Goal: Task Accomplishment & Management: Use online tool/utility

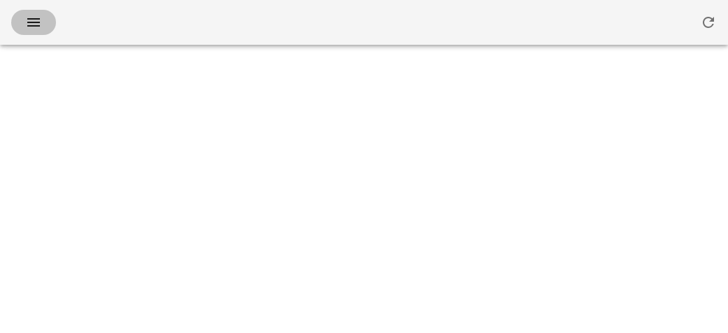
click at [36, 33] on button "button" at bounding box center [33, 22] width 45 height 25
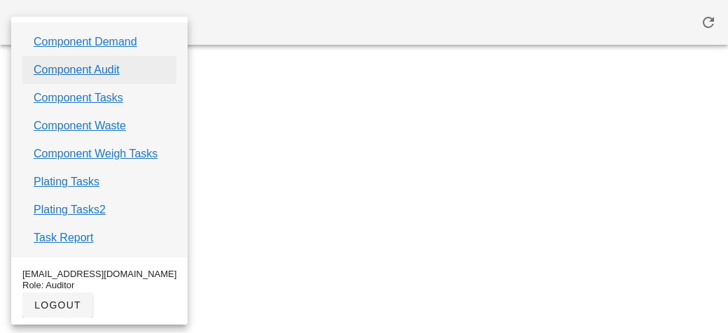
click at [60, 72] on link "Component Audit" at bounding box center [77, 70] width 86 height 17
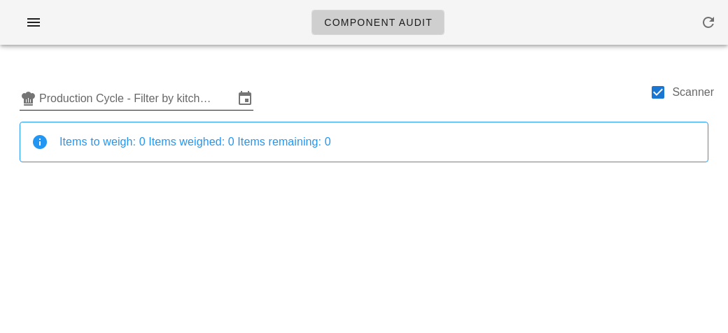
click at [102, 93] on input "Production Cycle - Filter by kitchen production schedules" at bounding box center [136, 98] width 195 height 22
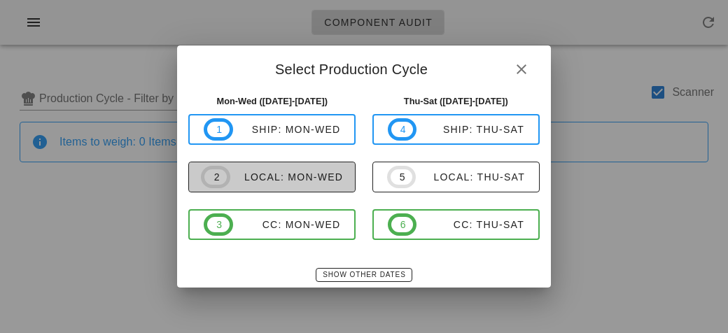
click at [251, 175] on div "local: Mon-Wed" at bounding box center [286, 176] width 113 height 11
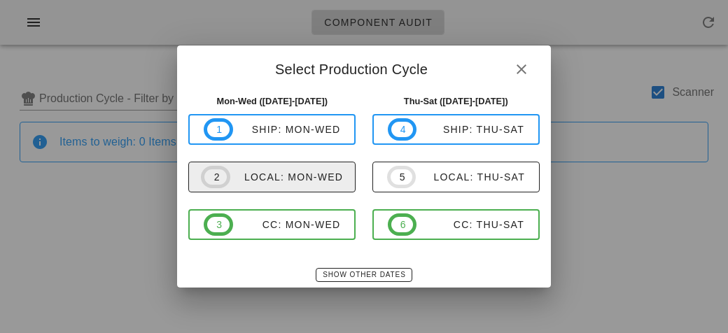
type input "local: Mon-Wed ([DATE]-[DATE])"
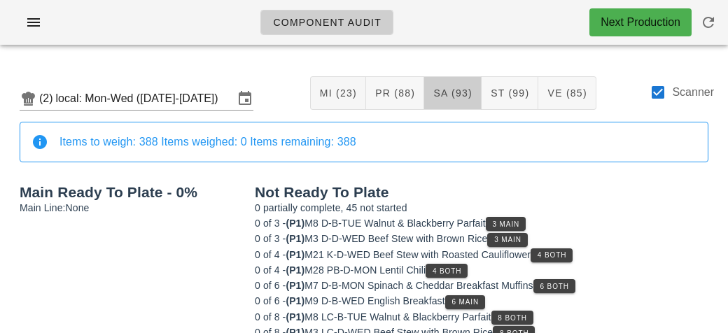
click at [450, 91] on span "SA (93)" at bounding box center [453, 92] width 40 height 11
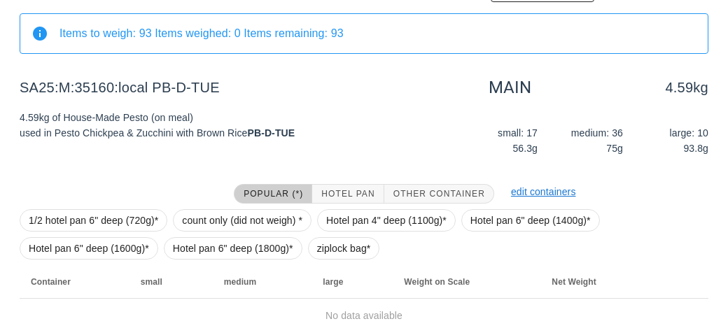
scroll to position [210, 0]
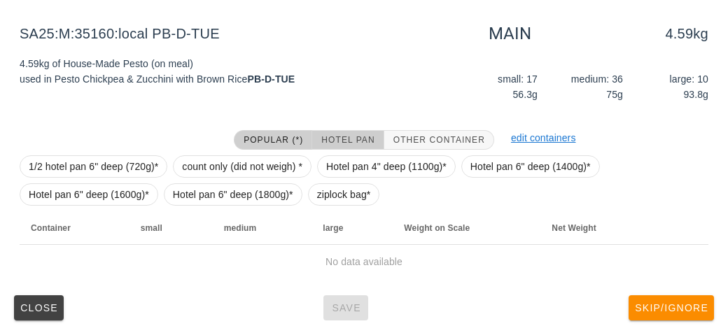
click at [342, 138] on span "Hotel Pan" at bounding box center [348, 140] width 54 height 10
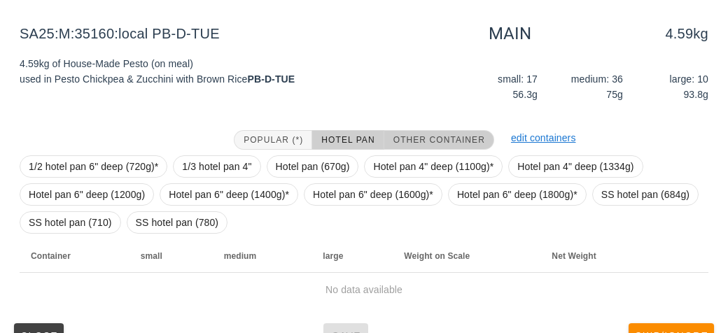
click at [449, 141] on span "Other Container" at bounding box center [439, 140] width 92 height 10
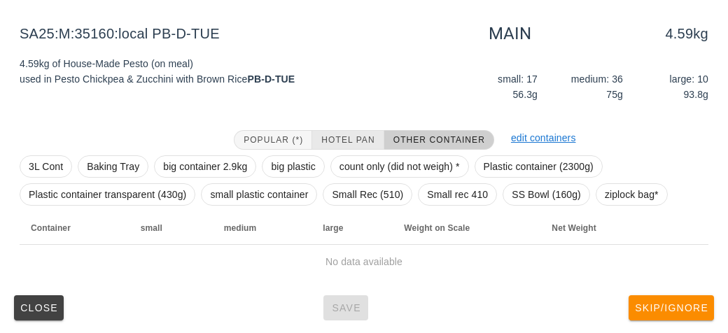
click at [341, 136] on span "Hotel Pan" at bounding box center [348, 140] width 54 height 10
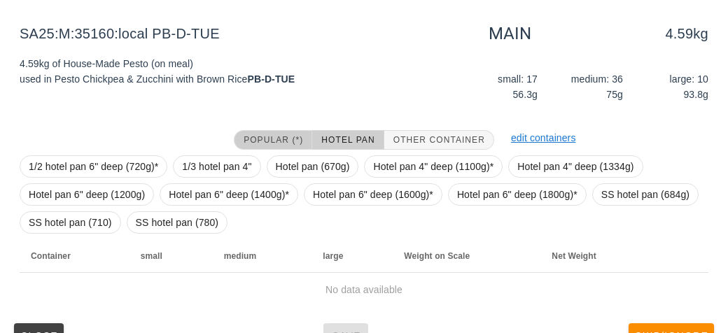
click at [270, 145] on button "Popular (*)" at bounding box center [273, 140] width 78 height 20
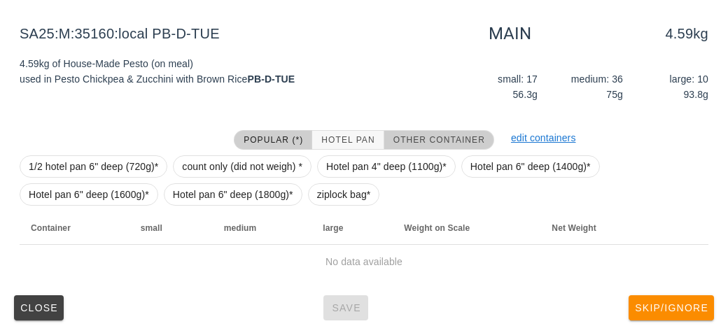
click at [449, 139] on span "Other Container" at bounding box center [439, 140] width 92 height 10
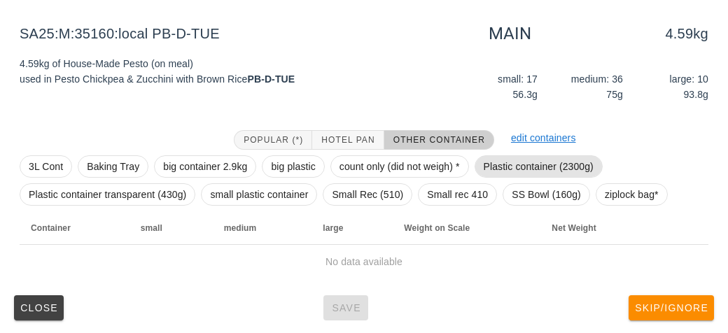
click at [533, 161] on span "Plastic container (2300g)" at bounding box center [539, 166] width 110 height 21
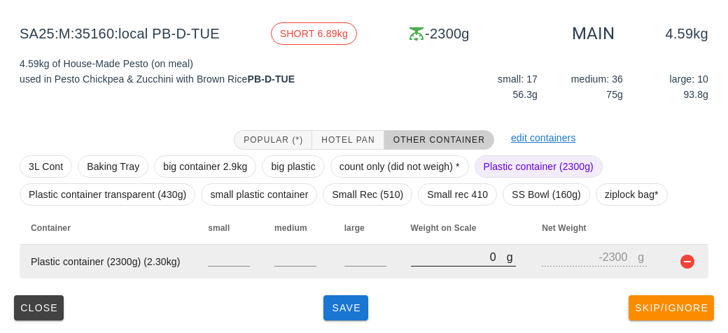
click at [453, 253] on input "0" at bounding box center [459, 257] width 96 height 18
type input "60"
type input "-2240"
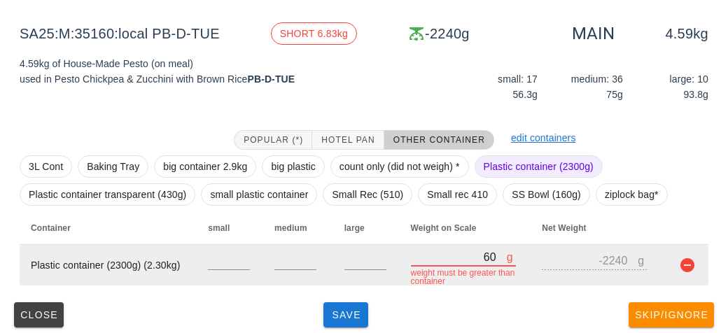
type input "680"
type input "-1620"
type input "6890"
type input "4590"
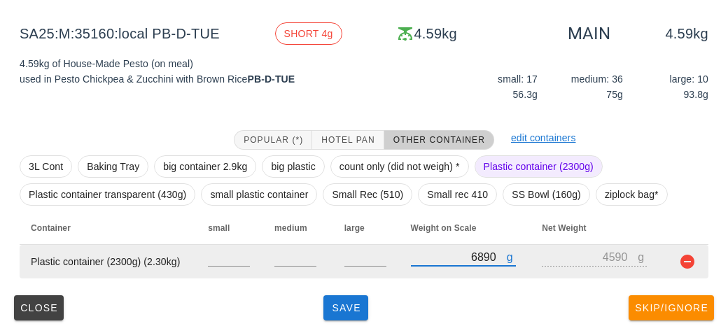
type input "689"
type input "-1611"
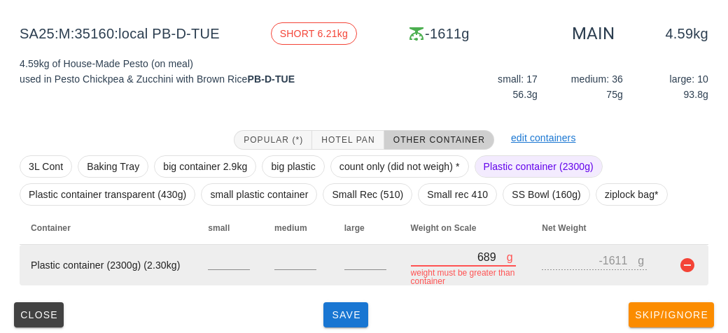
type input "6894"
type input "4594"
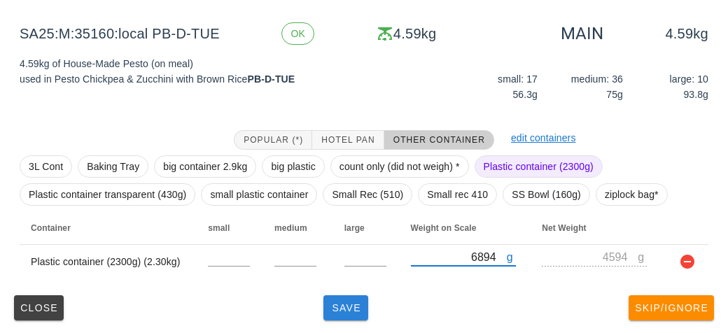
type input "6894"
click at [355, 316] on button "Save" at bounding box center [345, 307] width 45 height 25
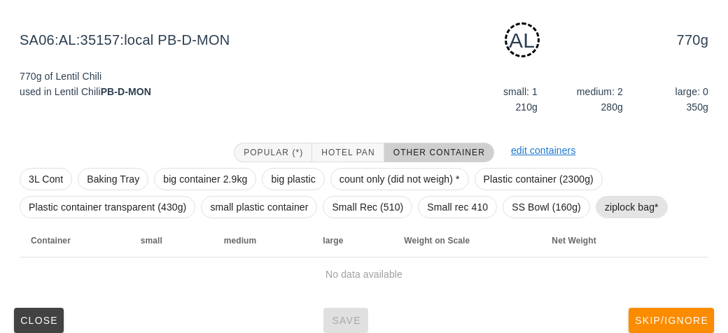
click at [623, 201] on span "ziplock bag*" at bounding box center [632, 207] width 54 height 21
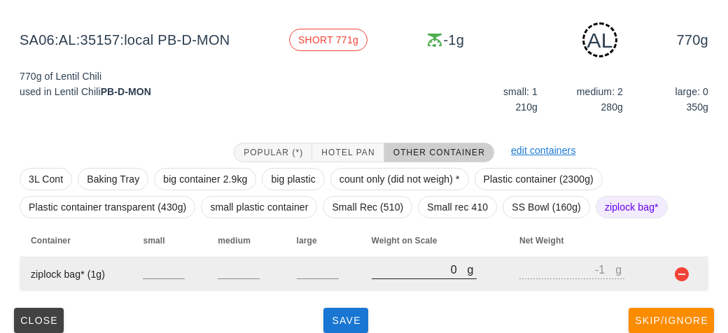
click at [386, 270] on input "0" at bounding box center [420, 269] width 96 height 18
type input "10"
type input "9"
type input "100"
type input "99"
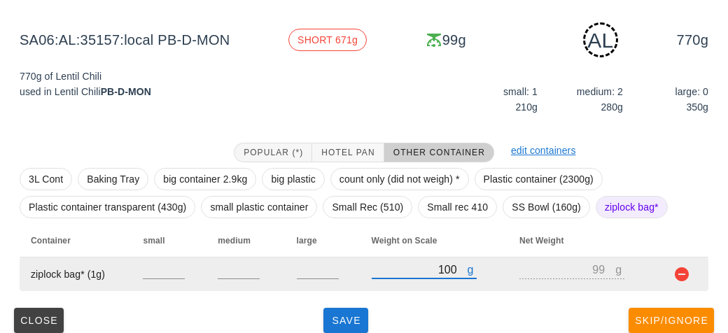
type input "1050"
type input "1049"
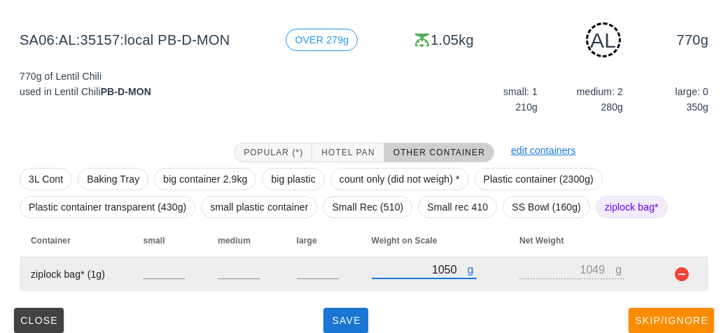
type input "1050"
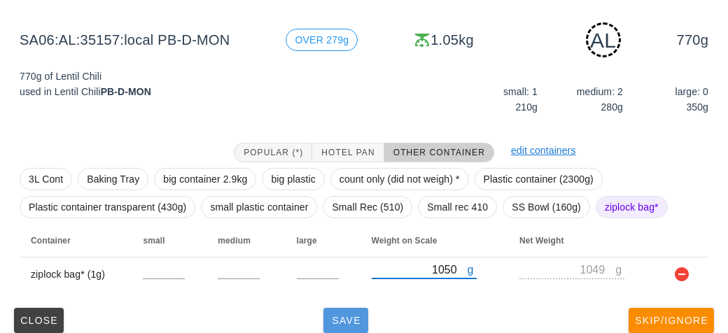
click at [337, 329] on button "Save" at bounding box center [345, 320] width 45 height 25
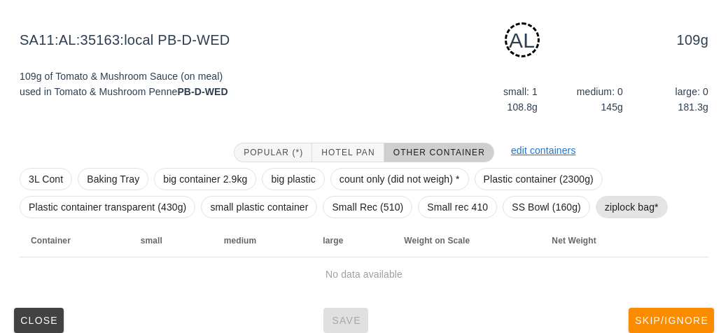
click at [624, 209] on span "ziplock bag*" at bounding box center [632, 207] width 54 height 21
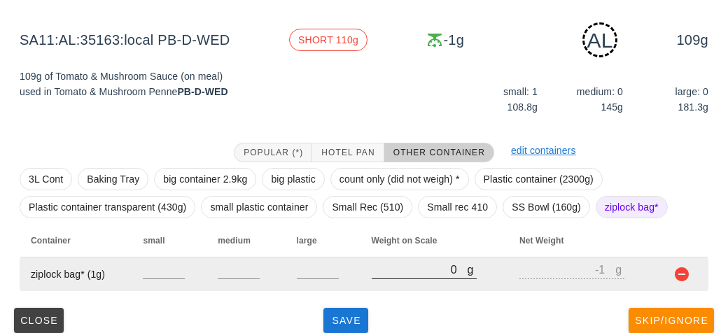
click at [403, 267] on input "0" at bounding box center [420, 269] width 96 height 18
type input "10"
type input "9"
type input "190"
type input "189"
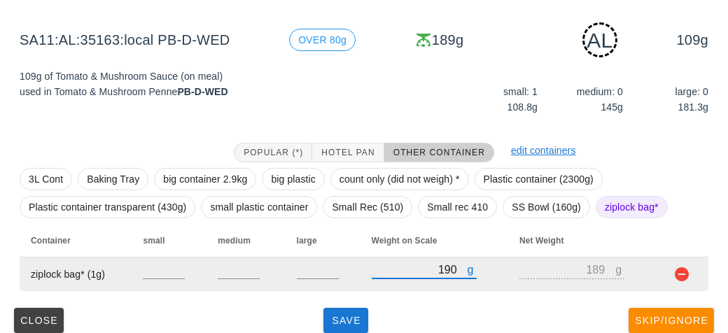
type input "190"
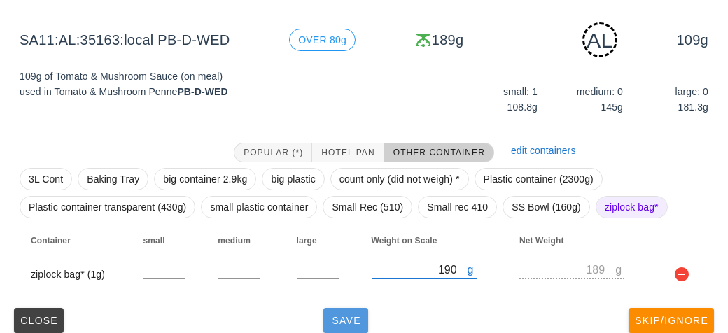
click at [339, 312] on button "Save" at bounding box center [345, 320] width 45 height 25
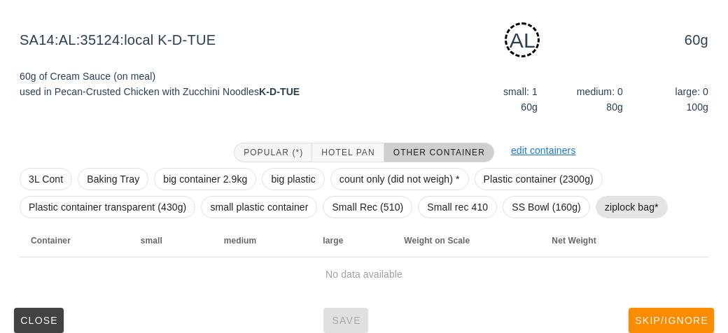
click at [630, 211] on span "ziplock bag*" at bounding box center [632, 207] width 54 height 21
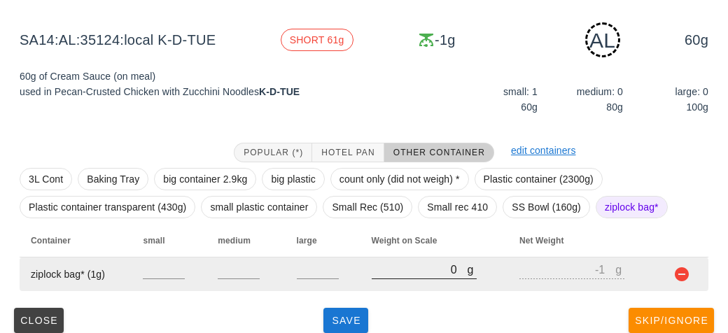
click at [401, 274] on input "0" at bounding box center [420, 269] width 96 height 18
type input "10"
type input "9"
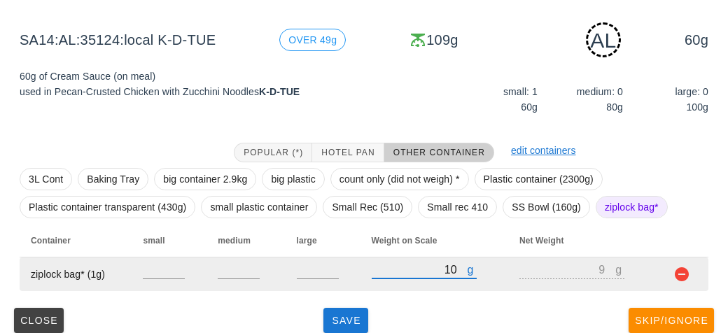
type input "110"
type input "109"
type input "110"
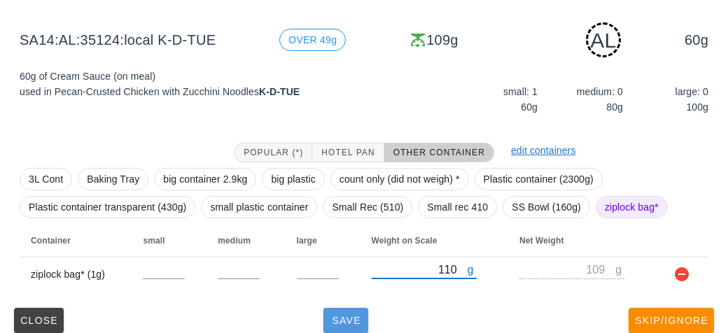
click at [355, 323] on span "Save" at bounding box center [346, 320] width 34 height 11
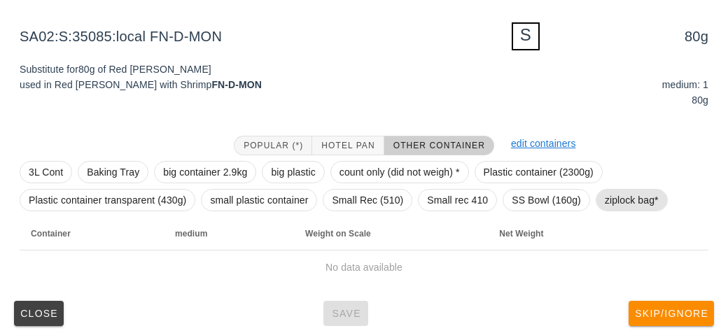
click at [631, 198] on span "ziplock bag*" at bounding box center [632, 200] width 54 height 21
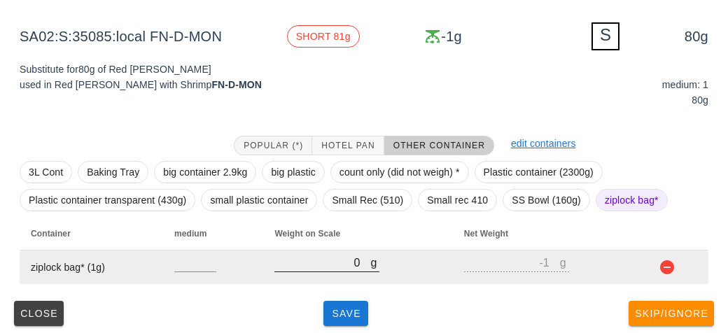
click at [333, 268] on input "0" at bounding box center [322, 262] width 96 height 18
type input "10"
type input "9"
type input "120"
type input "119"
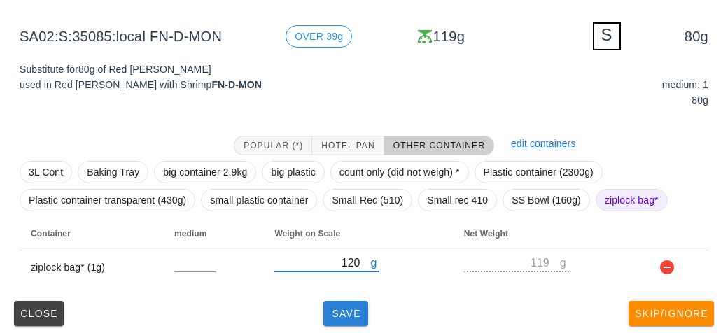
type input "120"
click at [353, 318] on span "Save" at bounding box center [346, 313] width 34 height 11
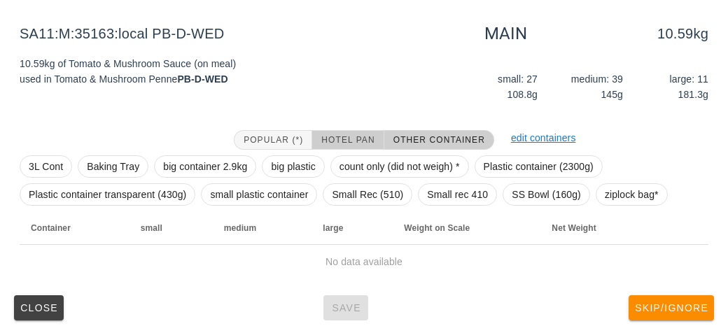
click at [314, 138] on button "Hotel Pan" at bounding box center [347, 140] width 71 height 20
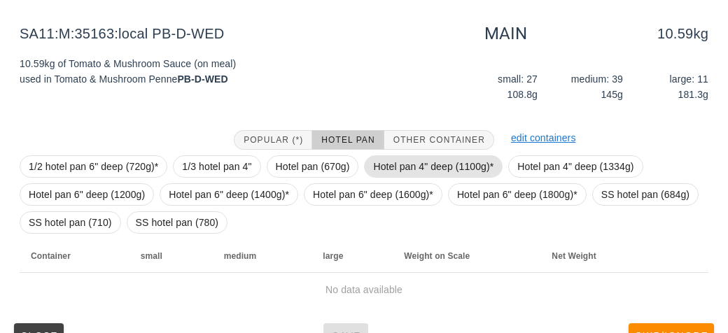
click at [374, 175] on span "Hotel pan 4" deep (1100g)*" at bounding box center [433, 166] width 120 height 21
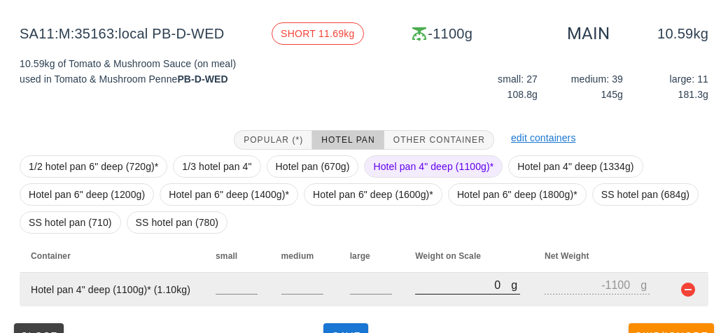
click at [449, 286] on input "0" at bounding box center [463, 285] width 96 height 18
type input "80"
type input "-1020"
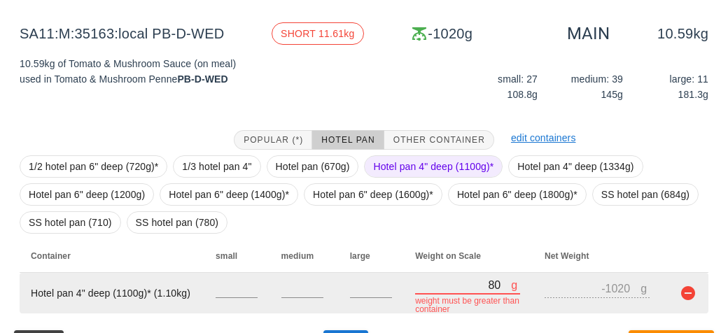
type input "810"
type input "-290"
type input "8110"
type input "7010"
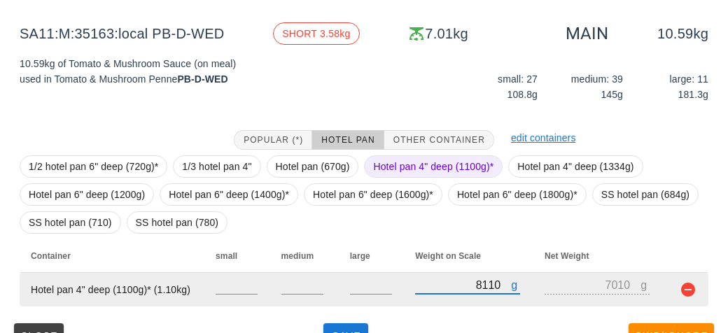
type input "8110"
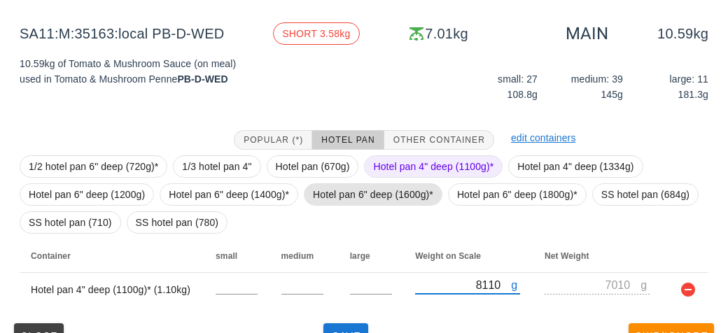
click at [366, 198] on span "Hotel pan 6" deep (1600g)*" at bounding box center [373, 194] width 120 height 21
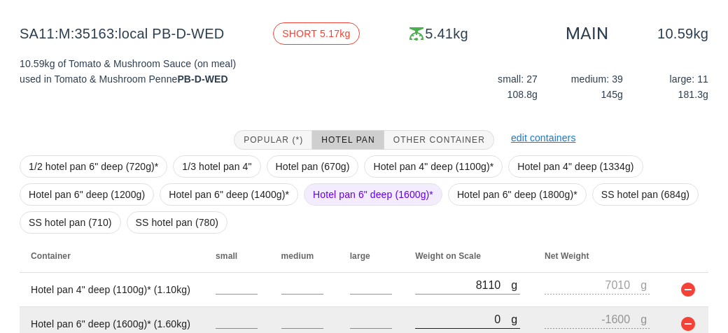
click at [430, 315] on input "0" at bounding box center [463, 319] width 96 height 18
type input "80"
type input "-1520"
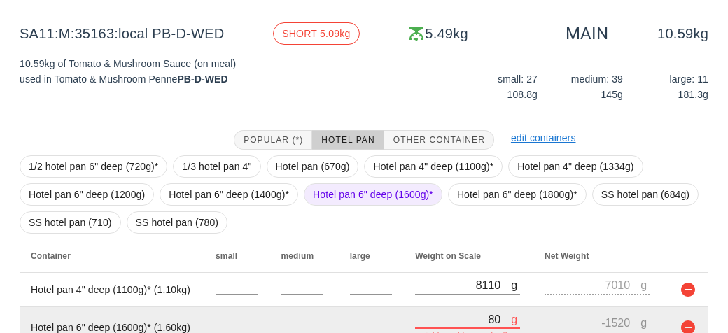
type input "840"
type input "-760"
type input "8450"
type input "6850"
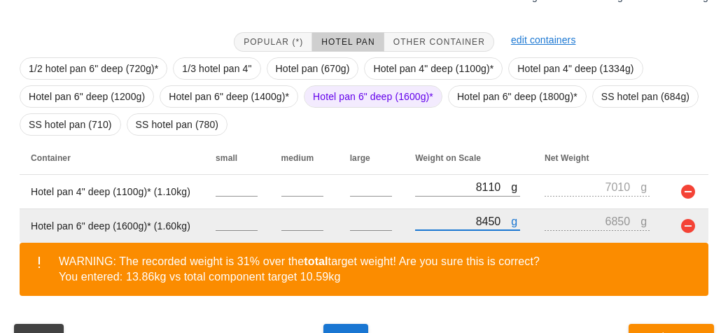
scroll to position [337, 0]
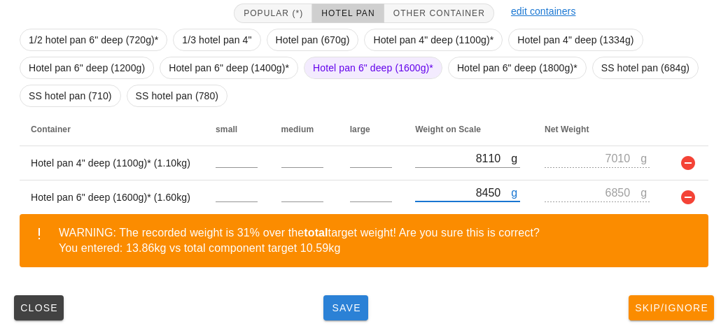
type input "8450"
click at [332, 308] on span "Save" at bounding box center [346, 307] width 34 height 11
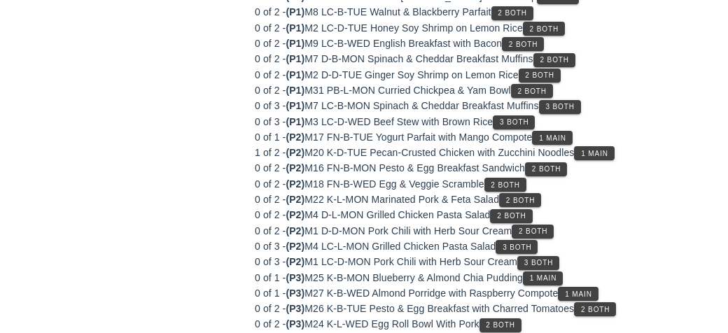
scroll to position [238, 0]
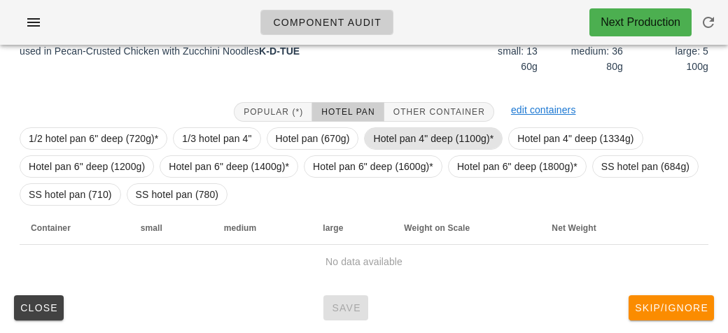
click at [407, 141] on span "Hotel pan 4" deep (1100g)*" at bounding box center [433, 138] width 120 height 21
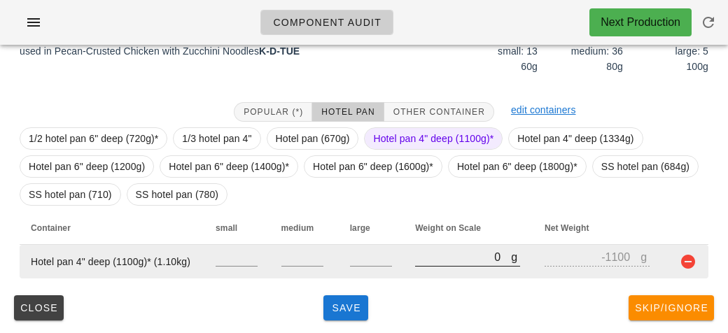
click at [442, 250] on input "0" at bounding box center [463, 257] width 96 height 18
type input "50"
type input "-1050"
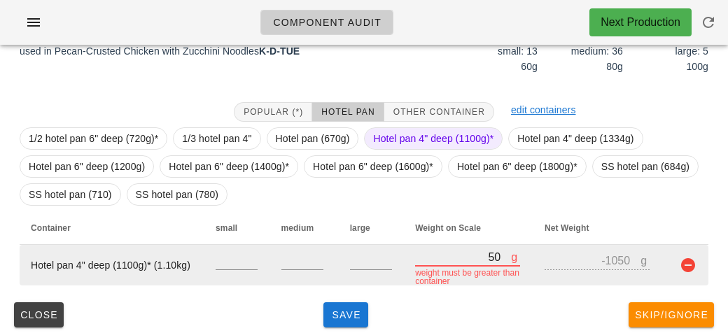
type input "560"
type input "-540"
type input "5640"
type input "4540"
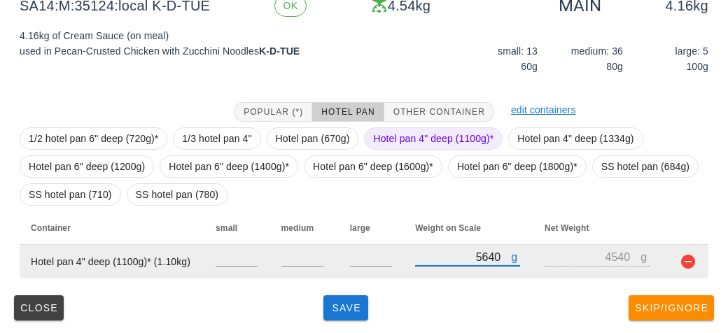
type input "5640"
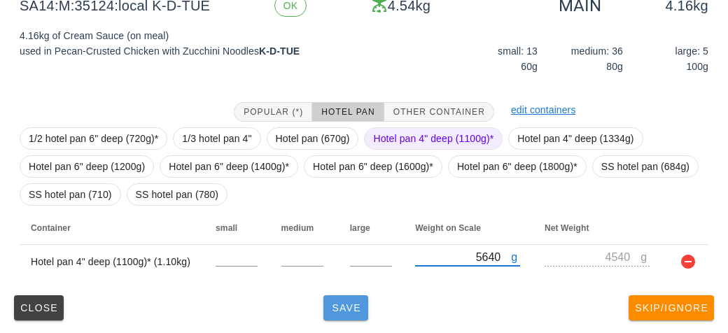
click at [337, 312] on span "Save" at bounding box center [346, 307] width 34 height 11
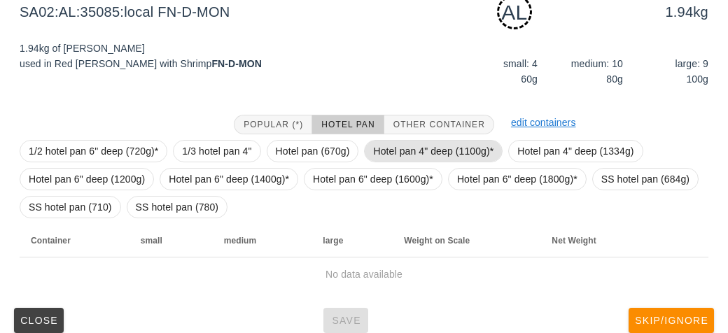
click at [400, 144] on span "Hotel pan 4" deep (1100g)*" at bounding box center [433, 151] width 120 height 21
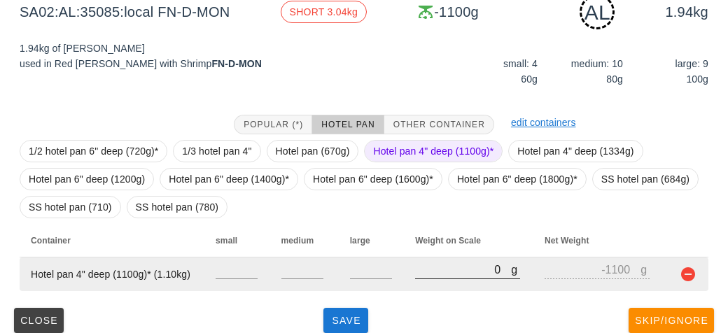
click at [435, 266] on input "0" at bounding box center [463, 269] width 96 height 18
type input "30"
type input "-1070"
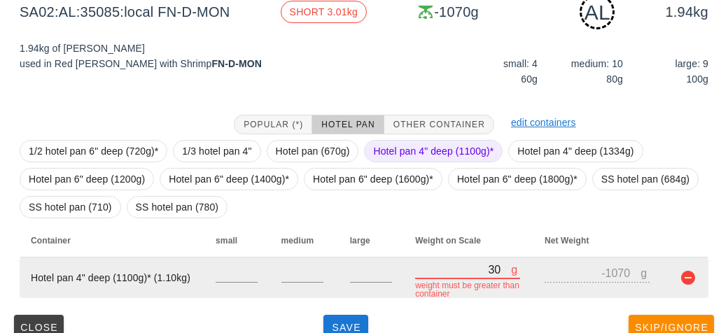
type input "340"
type input "-760"
type input "3480"
type input "2380"
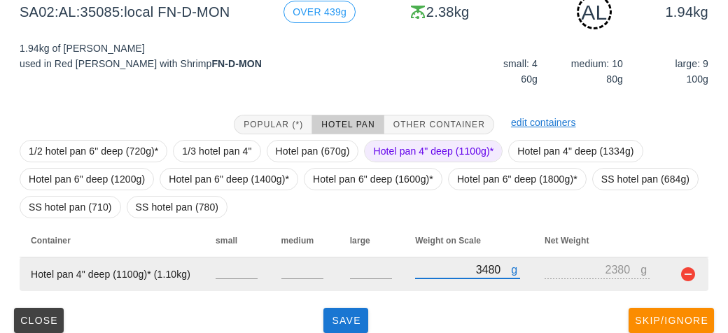
type input "3480"
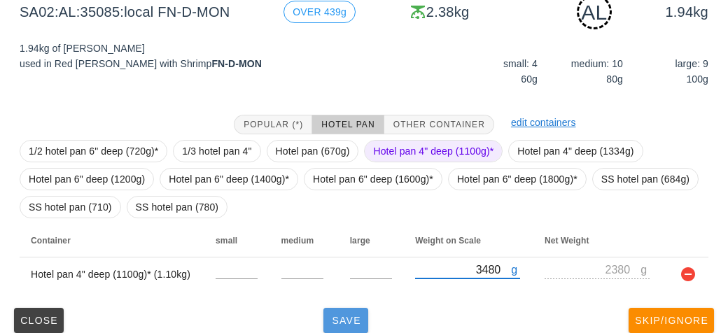
click at [343, 315] on span "Save" at bounding box center [346, 320] width 34 height 11
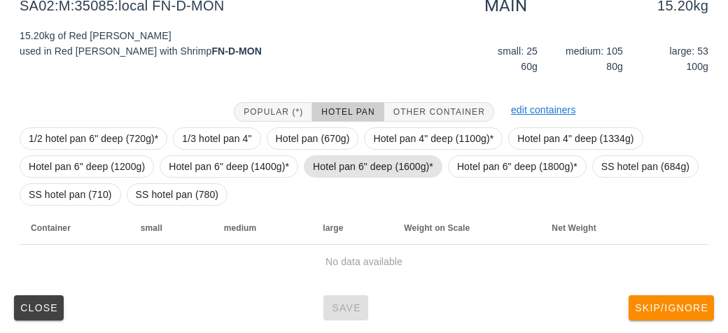
click at [344, 171] on span "Hotel pan 6" deep (1600g)*" at bounding box center [373, 166] width 120 height 21
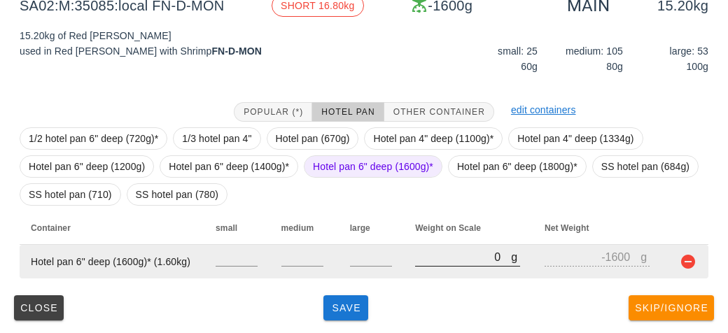
click at [432, 263] on input "0" at bounding box center [463, 257] width 96 height 18
type input "90"
type input "-1510"
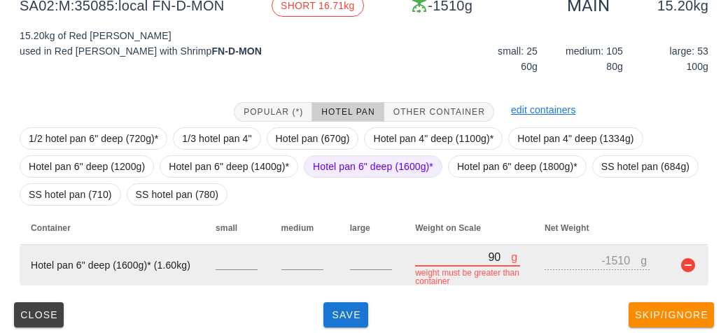
type input "920"
type input "-680"
type input "9220"
type input "7620"
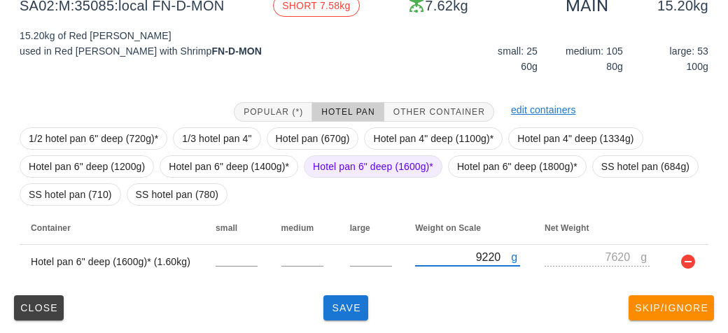
type input "9220"
click at [341, 169] on span "Hotel pan 6" deep (1600g)*" at bounding box center [373, 166] width 120 height 21
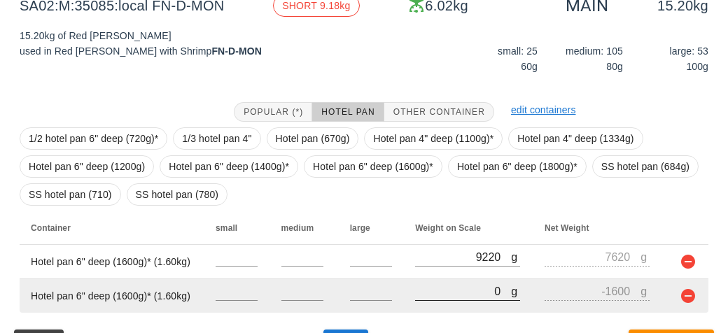
click at [438, 292] on input "0" at bounding box center [463, 291] width 96 height 18
type input "90"
type input "-1510"
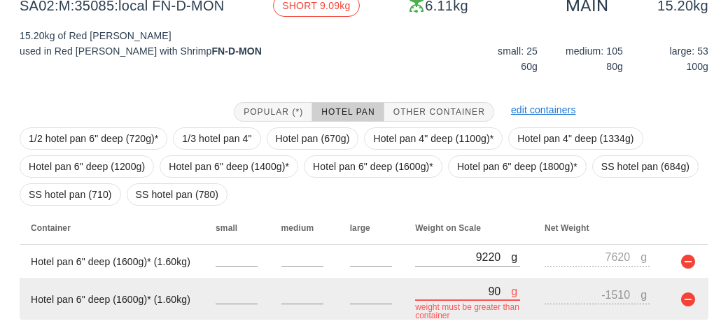
type input "940"
type input "-660"
type input "9410"
type input "7810"
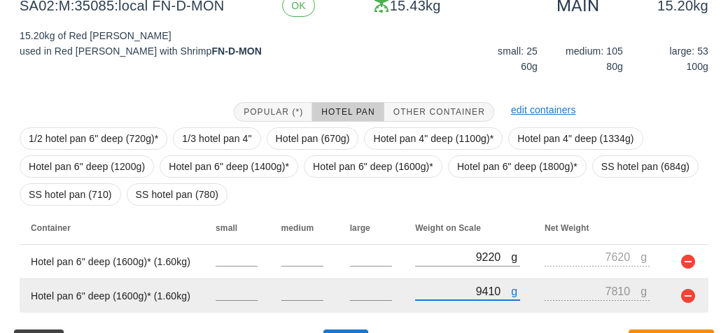
scroll to position [272, 0]
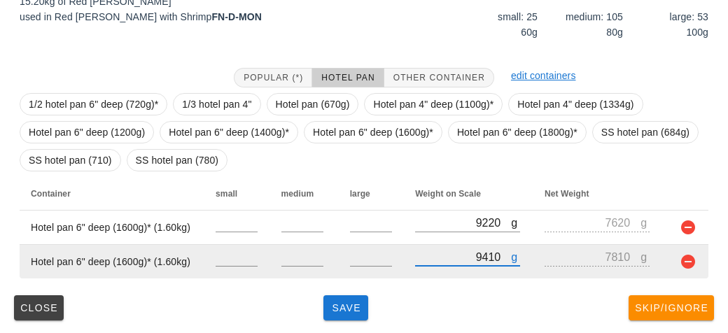
type input "9410"
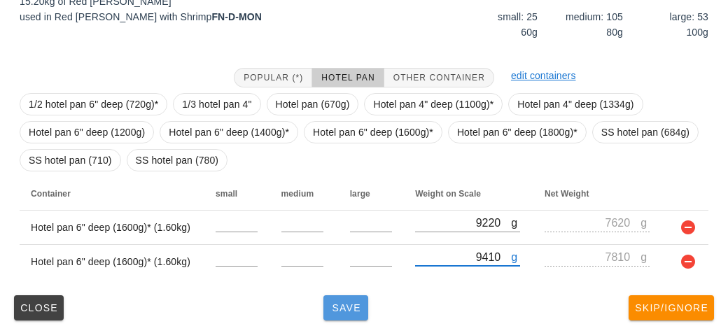
click at [339, 302] on span "Save" at bounding box center [346, 307] width 34 height 11
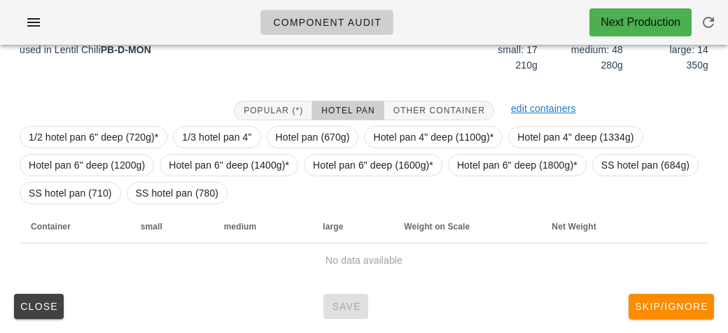
scroll to position [238, 0]
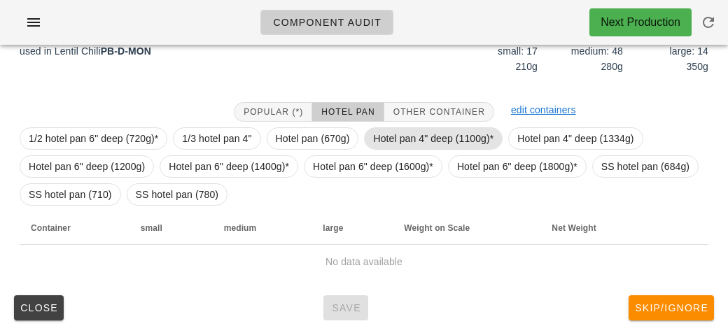
click at [410, 139] on span "Hotel pan 4" deep (1100g)*" at bounding box center [433, 138] width 120 height 21
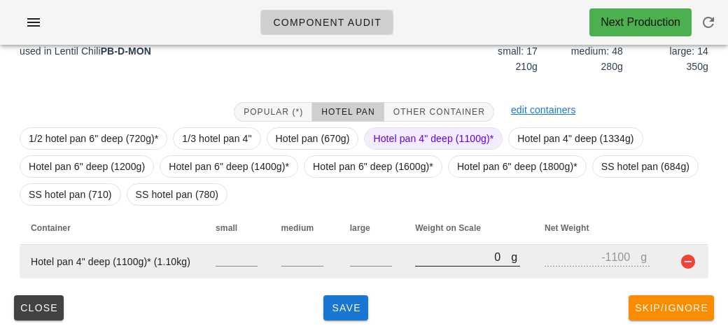
click at [454, 262] on input "0" at bounding box center [463, 257] width 96 height 18
type input "10"
type input "-1090"
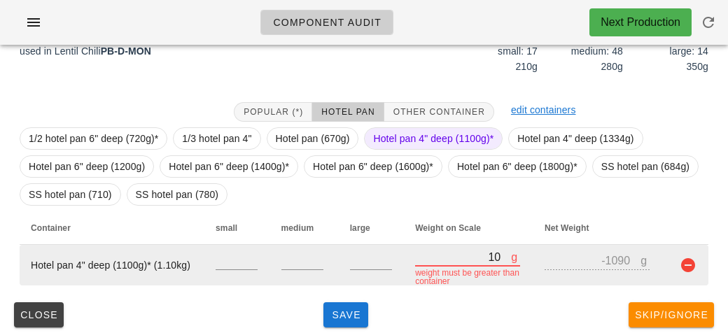
type input "130"
type input "-970"
type input "1340"
type input "240"
type input "13410"
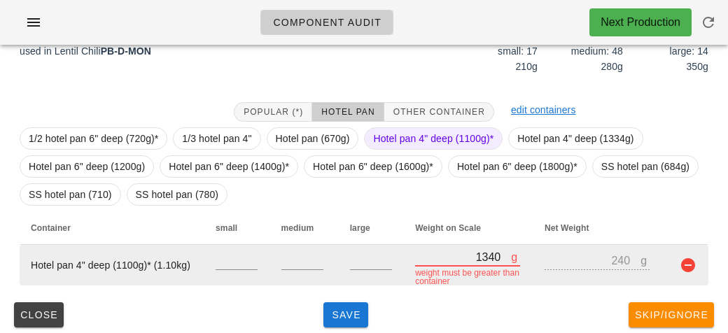
type input "12310"
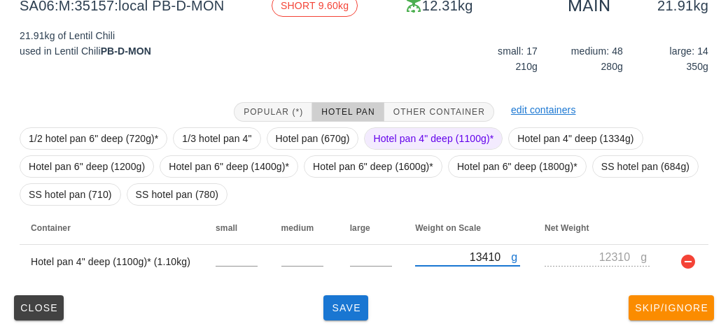
type input "13410"
click at [410, 140] on span "Hotel pan 4" deep (1100g)*" at bounding box center [433, 138] width 120 height 21
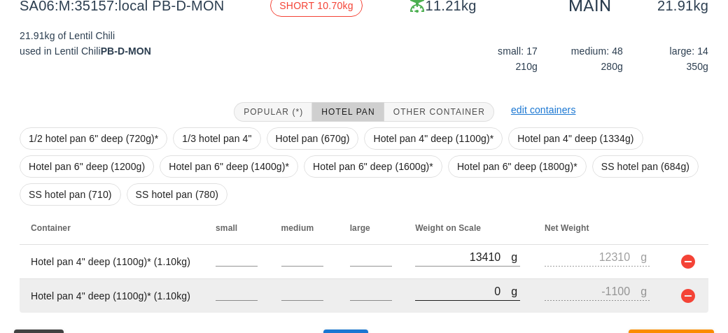
click at [442, 292] on input "0" at bounding box center [463, 291] width 96 height 18
type input "10"
type input "-1090"
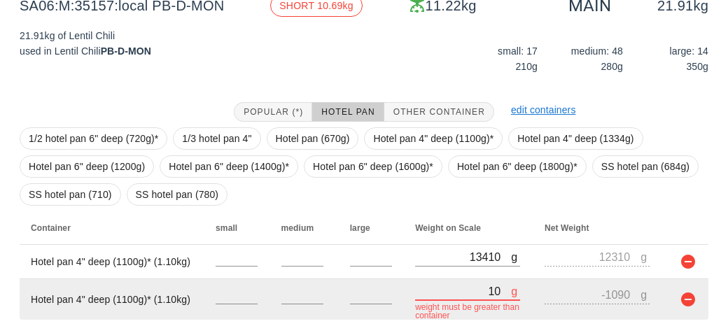
type input "140"
type input "-960"
type input "1450"
type input "350"
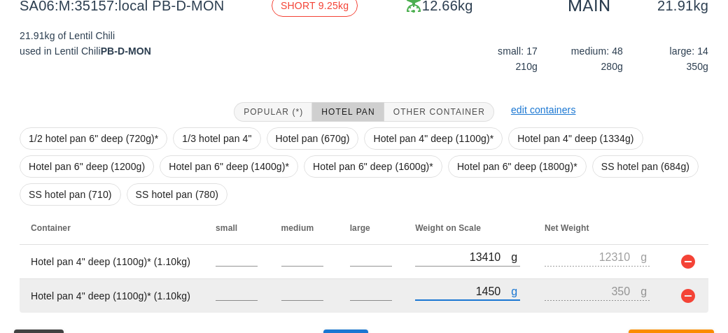
type input "14510"
type input "13410"
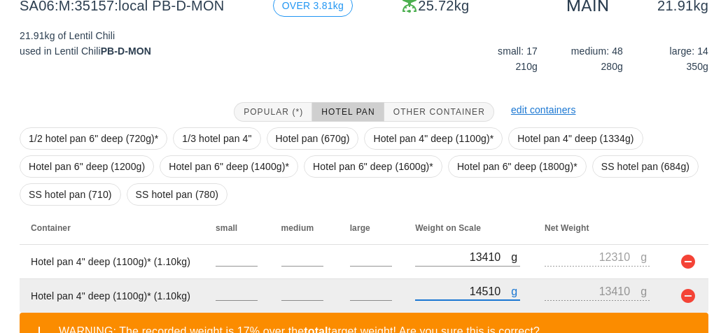
scroll to position [337, 0]
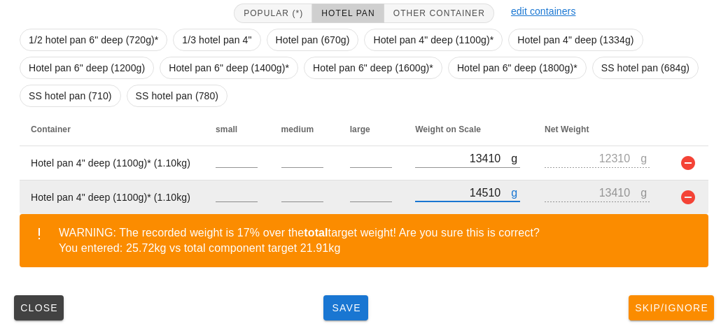
type input "14510"
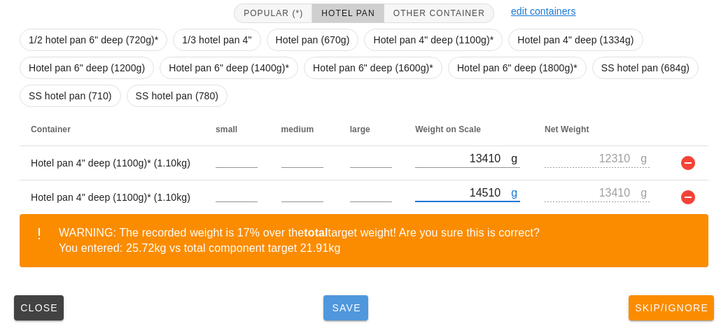
click at [361, 319] on button "Save" at bounding box center [345, 307] width 45 height 25
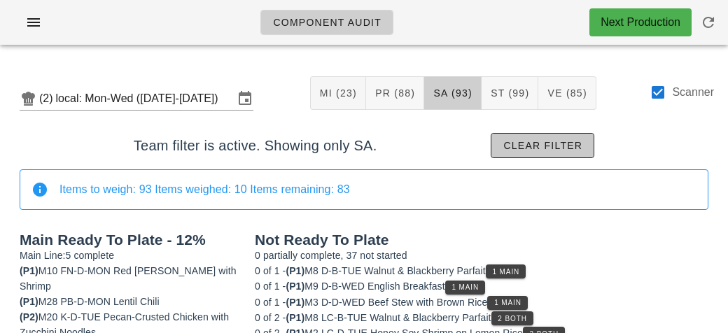
click at [538, 147] on span "Clear filter" at bounding box center [543, 145] width 80 height 11
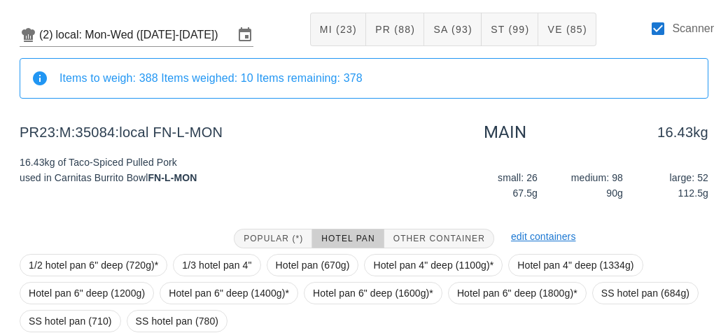
scroll to position [190, 0]
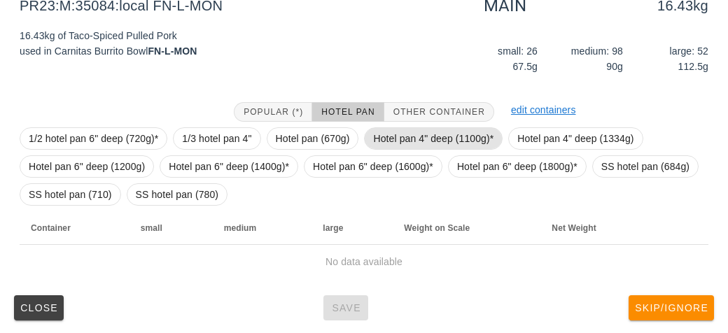
click at [410, 138] on span "Hotel pan 4" deep (1100g)*" at bounding box center [433, 138] width 120 height 21
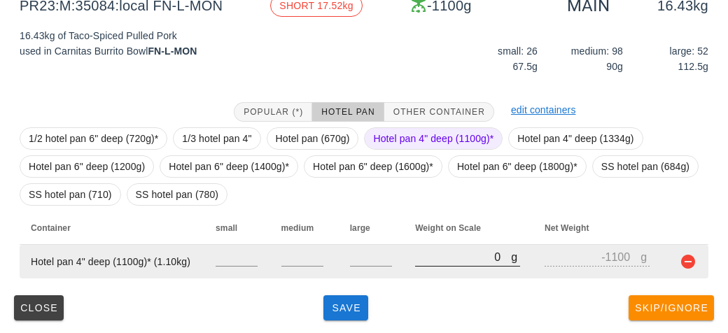
click at [447, 252] on input "0" at bounding box center [463, 257] width 96 height 18
type input "90"
type input "-1010"
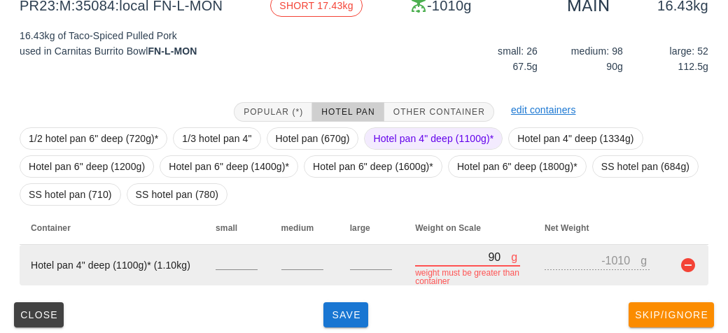
type input "960"
type input "-140"
type input "9610"
type input "8510"
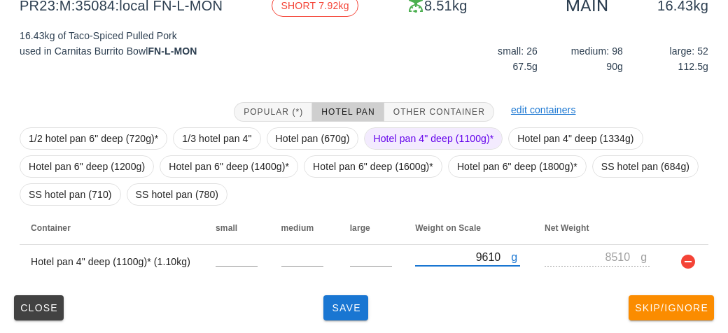
type input "9610"
click at [400, 138] on span "Hotel pan 4" deep (1100g)*" at bounding box center [433, 138] width 120 height 21
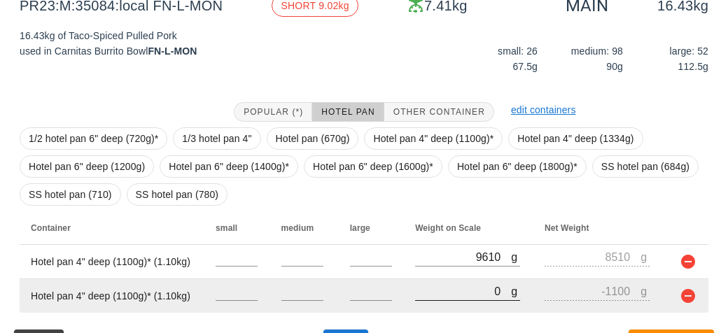
click at [446, 296] on input "0" at bounding box center [463, 291] width 96 height 18
type input "90"
type input "-1010"
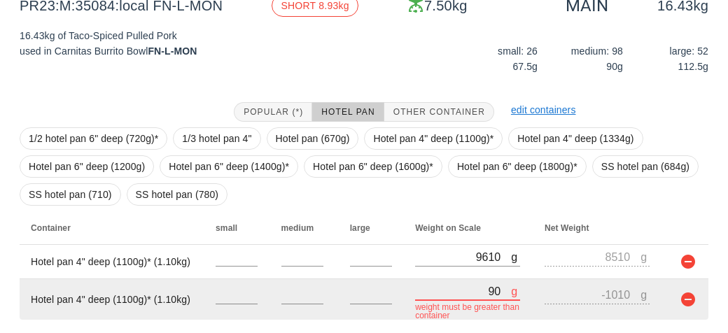
type input "960"
type input "-140"
type input "9640"
type input "8540"
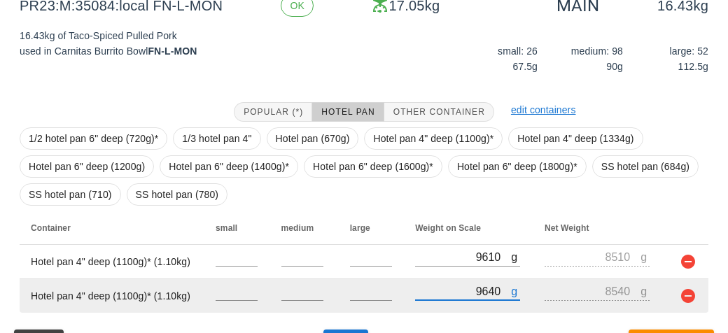
scroll to position [225, 0]
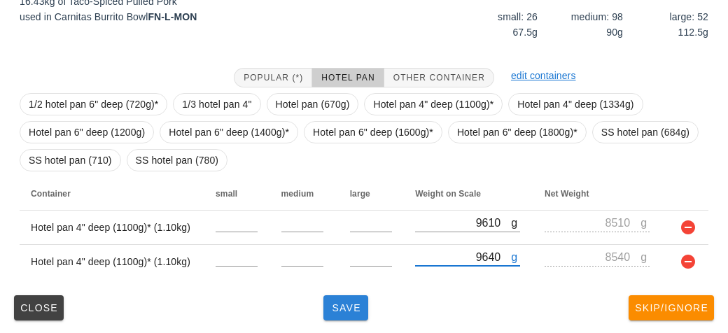
type input "9640"
click at [357, 319] on button "Save" at bounding box center [345, 307] width 45 height 25
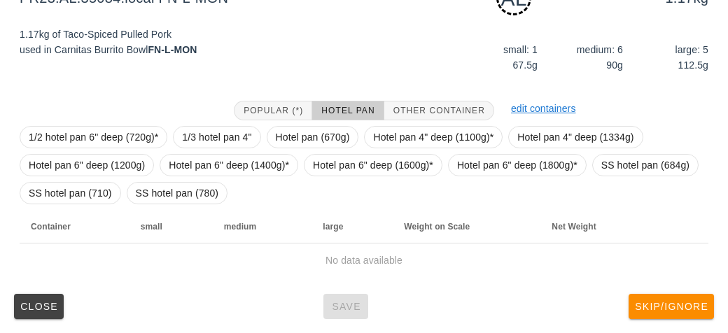
scroll to position [203, 0]
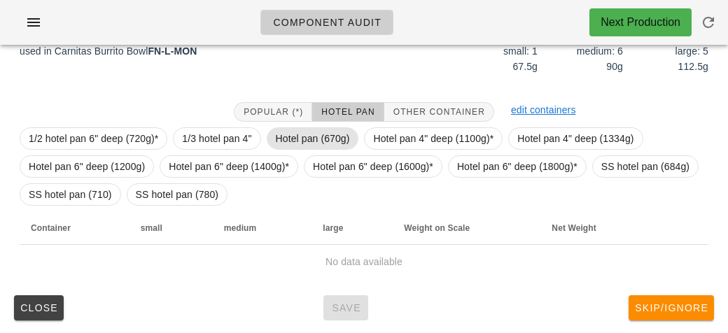
click at [293, 143] on span "Hotel pan (670g)" at bounding box center [313, 138] width 74 height 21
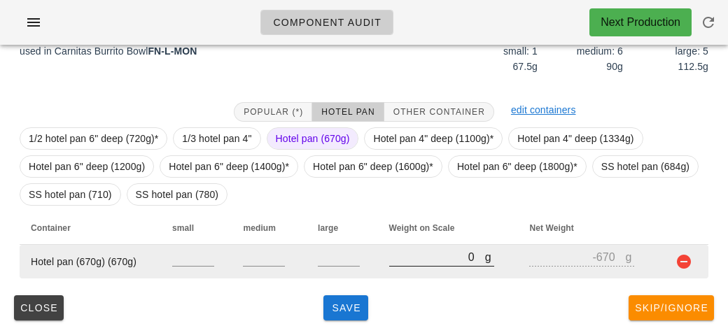
click at [413, 262] on input "0" at bounding box center [437, 257] width 96 height 18
type input "20"
type input "-650"
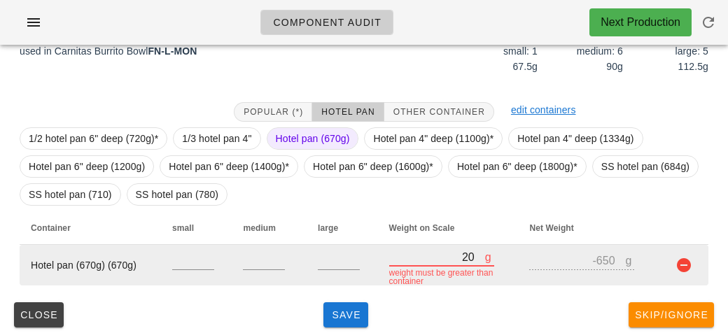
type input "240"
type input "-430"
type input "2490"
type input "1820"
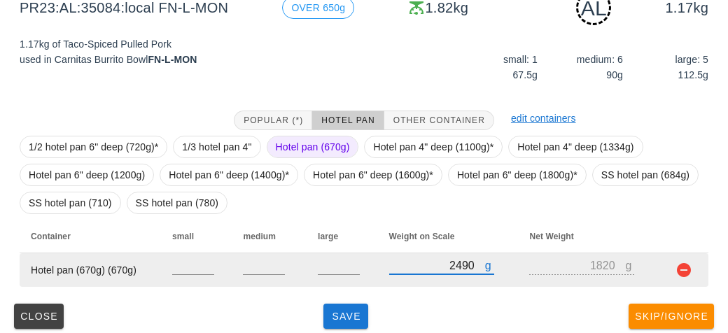
scroll to position [197, 0]
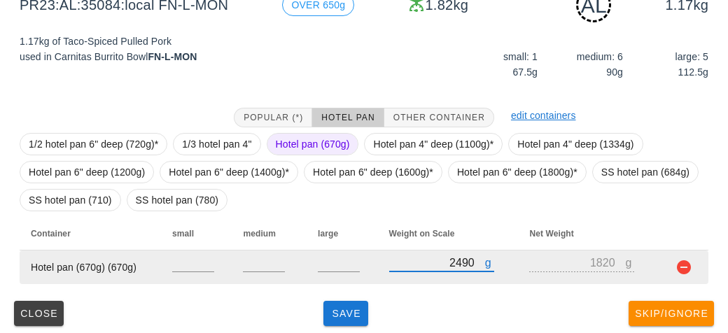
type input "2490"
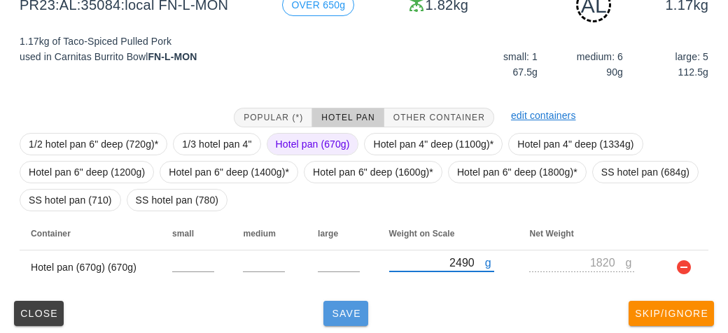
click at [332, 321] on button "Save" at bounding box center [345, 313] width 45 height 25
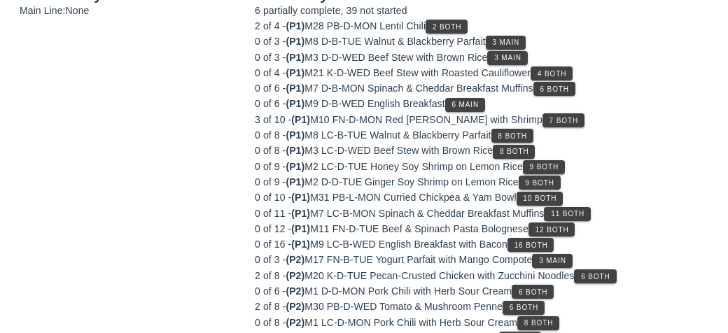
scroll to position [196, 0]
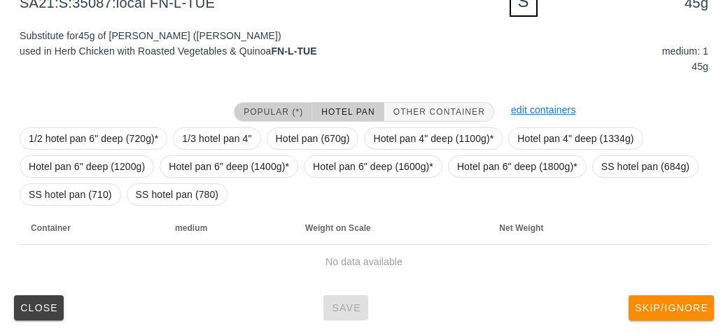
click at [279, 111] on span "Popular (*)" at bounding box center [273, 112] width 60 height 10
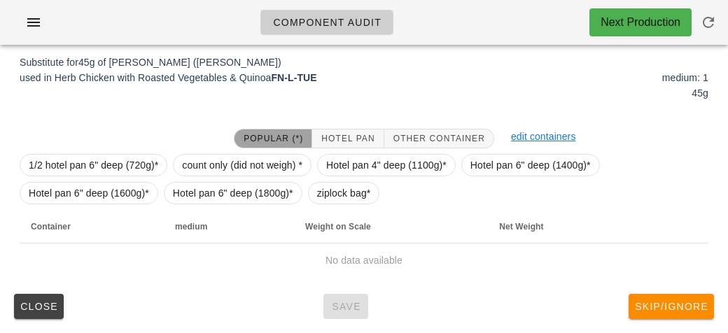
scroll to position [168, 0]
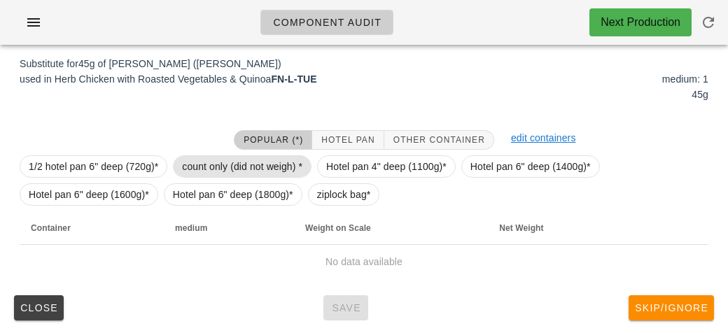
click at [250, 156] on span "count only (did not weigh) *" at bounding box center [242, 166] width 120 height 21
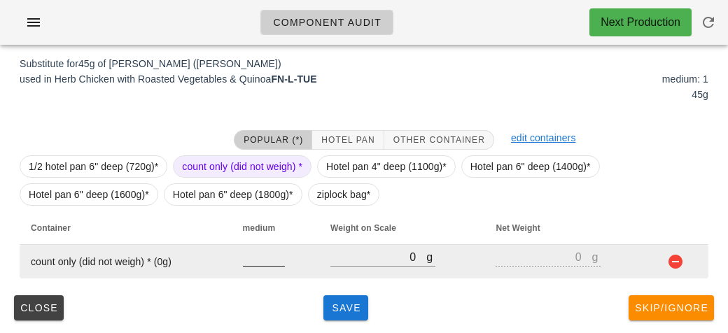
click at [250, 258] on input "number" at bounding box center [264, 257] width 42 height 18
type input "1"
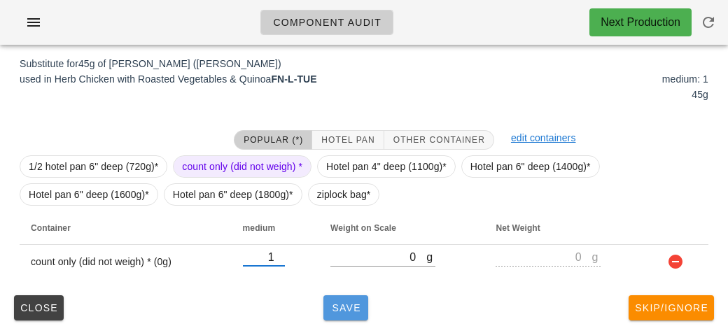
click at [332, 317] on button "Save" at bounding box center [345, 307] width 45 height 25
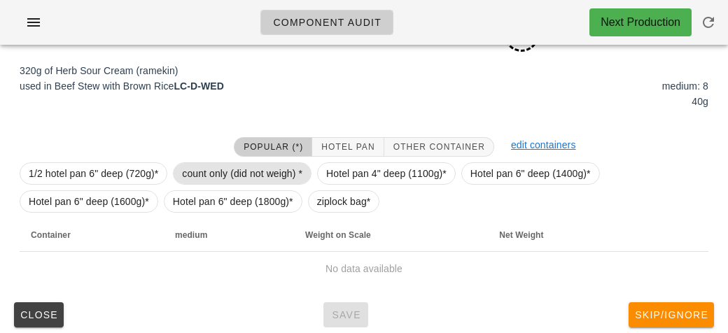
click at [241, 162] on span "count only (did not weigh) *" at bounding box center [242, 173] width 139 height 22
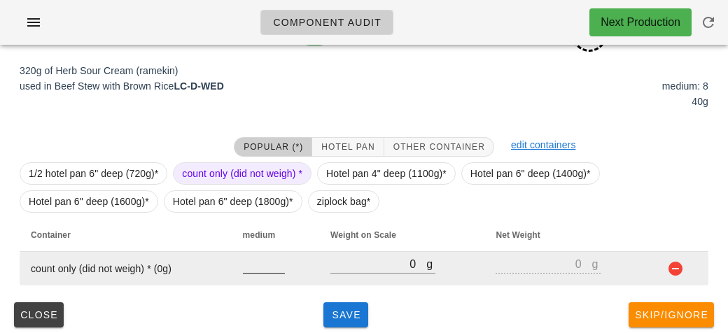
click at [259, 269] on input "number" at bounding box center [264, 264] width 42 height 18
type input "8"
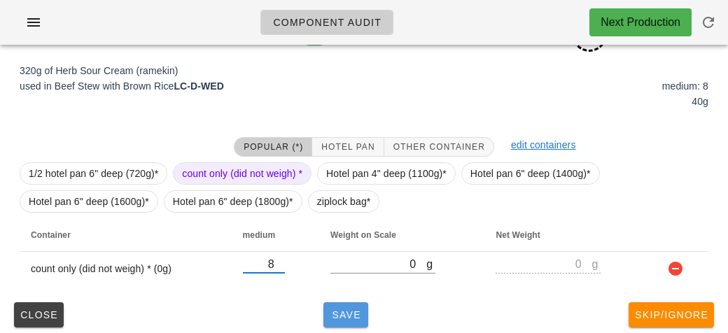
click at [358, 309] on span "Save" at bounding box center [346, 314] width 34 height 11
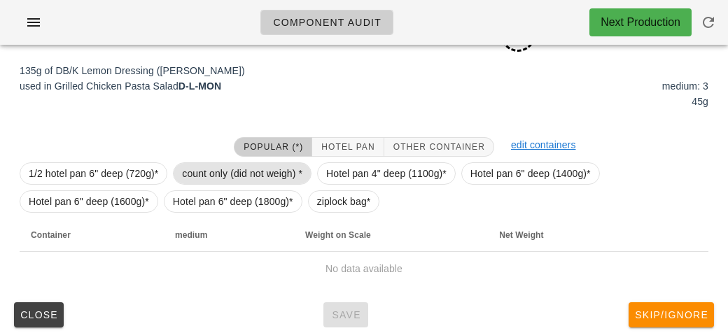
click at [209, 172] on span "count only (did not weigh) *" at bounding box center [242, 173] width 120 height 21
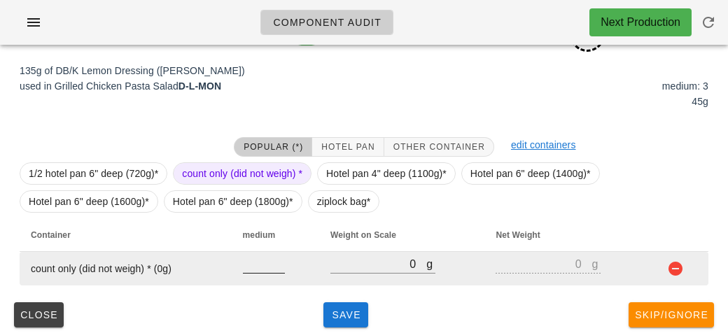
click at [255, 265] on input "number" at bounding box center [264, 264] width 42 height 18
type input "3"
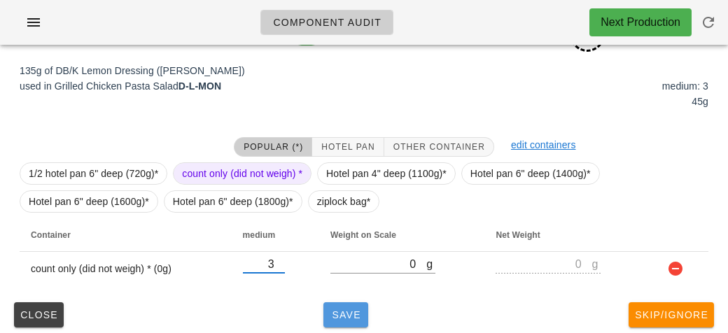
click at [341, 317] on span "Save" at bounding box center [346, 314] width 34 height 11
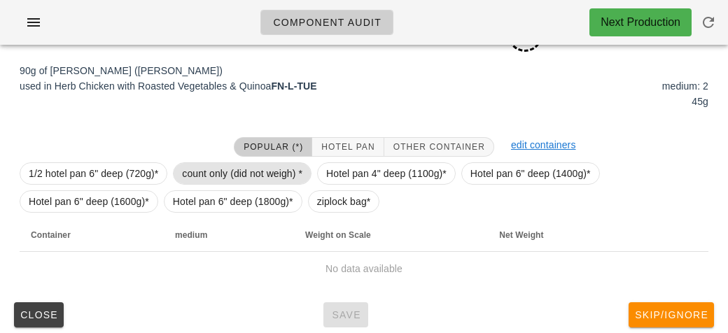
click at [208, 172] on span "count only (did not weigh) *" at bounding box center [242, 173] width 120 height 21
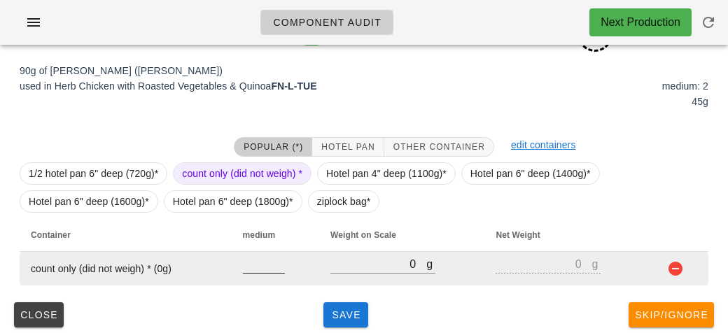
click at [255, 269] on input "number" at bounding box center [264, 264] width 42 height 18
type input "2"
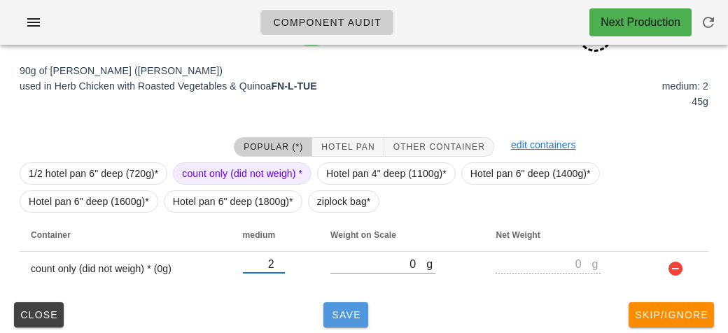
click at [340, 321] on button "Save" at bounding box center [345, 314] width 45 height 25
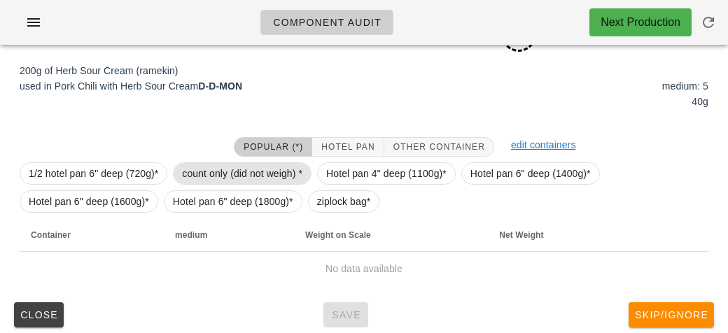
click at [204, 167] on span "count only (did not weigh) *" at bounding box center [242, 173] width 120 height 21
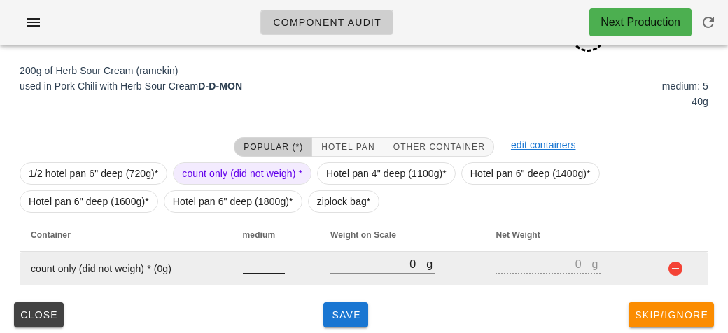
click at [248, 258] on input "number" at bounding box center [264, 264] width 42 height 18
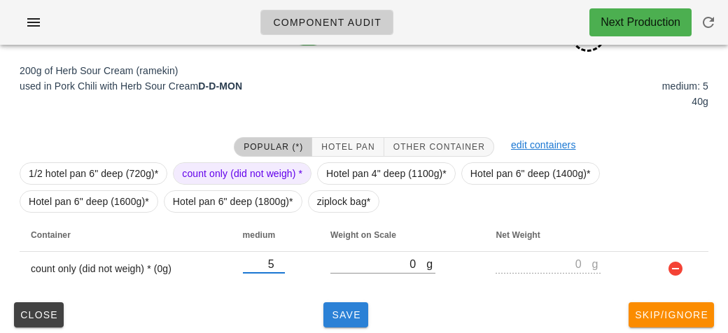
type input "5"
click at [338, 310] on span "Save" at bounding box center [346, 314] width 34 height 11
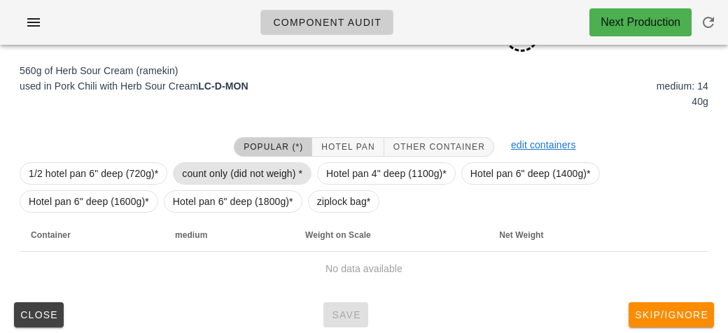
click at [201, 165] on span "count only (did not weigh) *" at bounding box center [242, 173] width 120 height 21
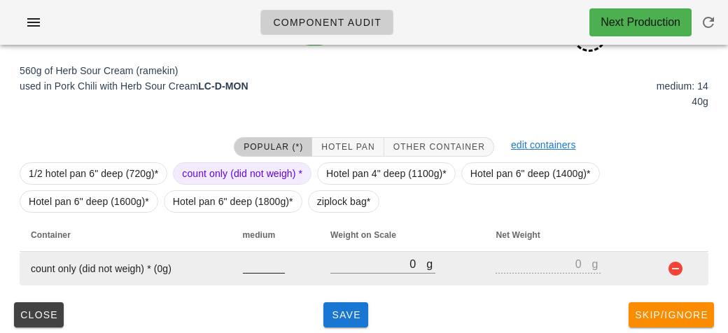
click at [246, 267] on input "number" at bounding box center [264, 264] width 42 height 18
type input "14"
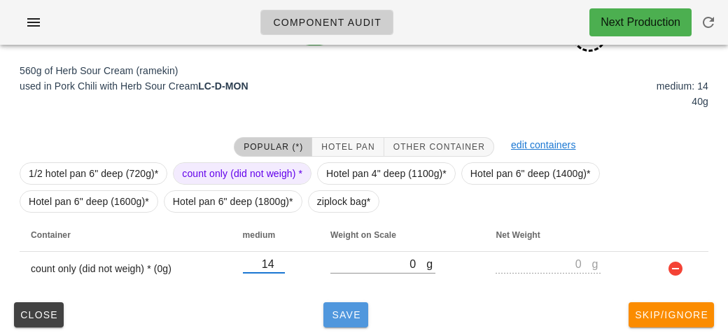
click at [346, 312] on span "Save" at bounding box center [346, 314] width 34 height 11
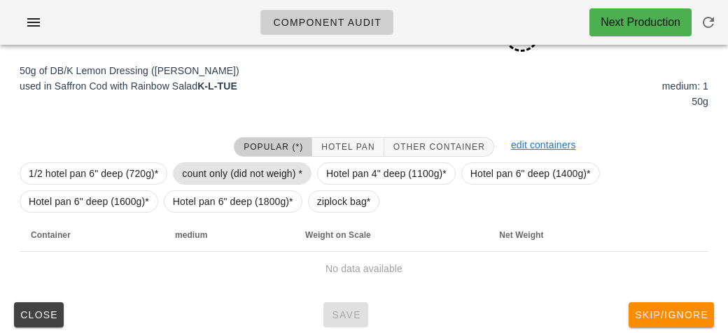
click at [227, 171] on span "count only (did not weigh) *" at bounding box center [242, 173] width 120 height 21
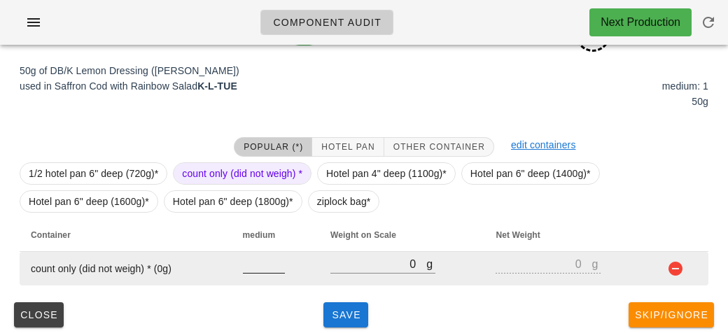
click at [260, 272] on div at bounding box center [264, 264] width 42 height 18
type input "1"
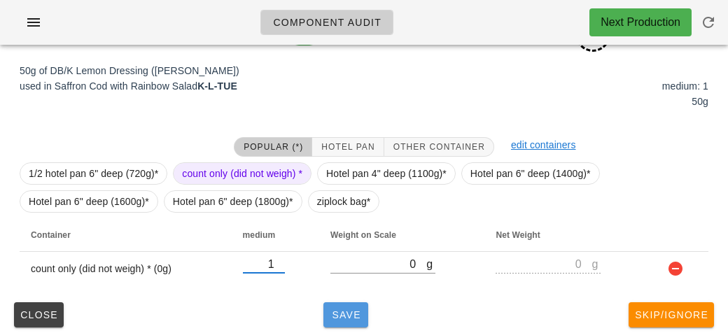
click at [332, 322] on button "Save" at bounding box center [345, 314] width 45 height 25
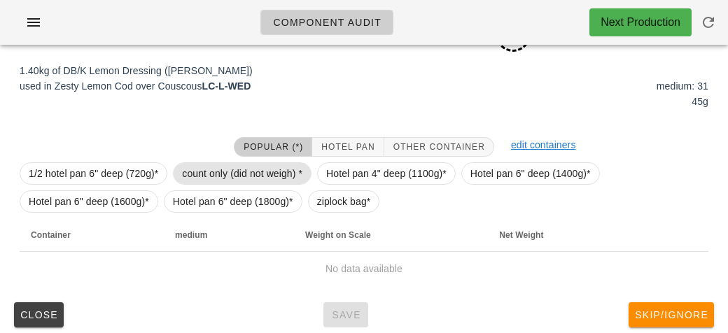
click at [220, 166] on span "count only (did not weigh) *" at bounding box center [242, 173] width 120 height 21
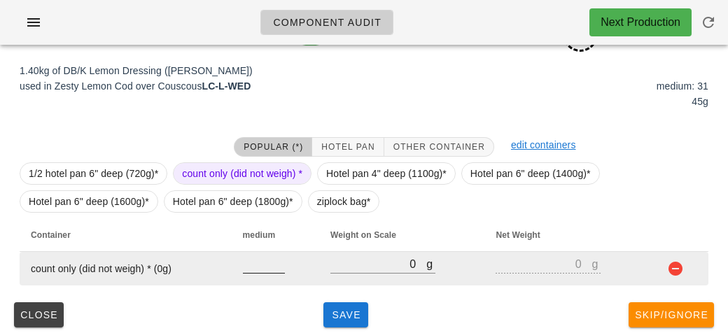
click at [262, 268] on input "number" at bounding box center [264, 264] width 42 height 18
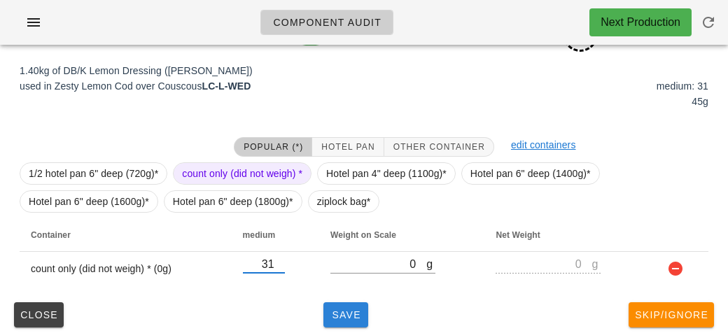
type input "31"
click at [357, 314] on span "Save" at bounding box center [346, 314] width 34 height 11
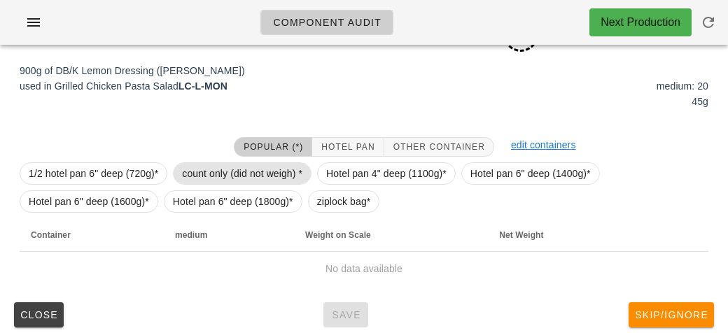
click at [199, 174] on span "count only (did not weigh) *" at bounding box center [242, 173] width 120 height 21
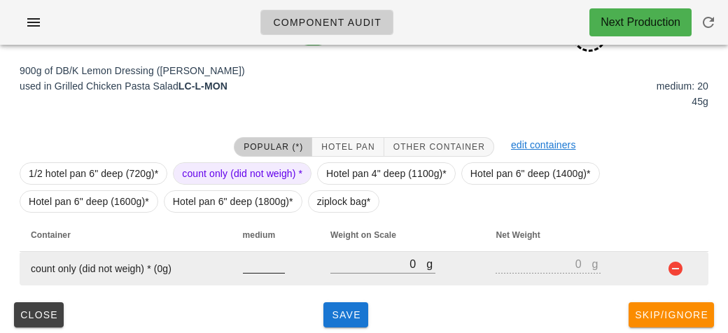
click at [255, 267] on input "number" at bounding box center [264, 264] width 42 height 18
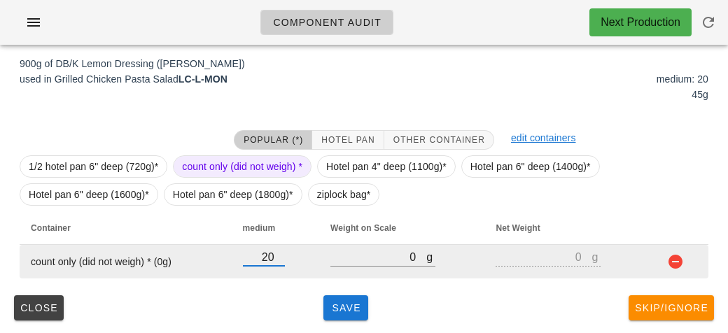
type input "20"
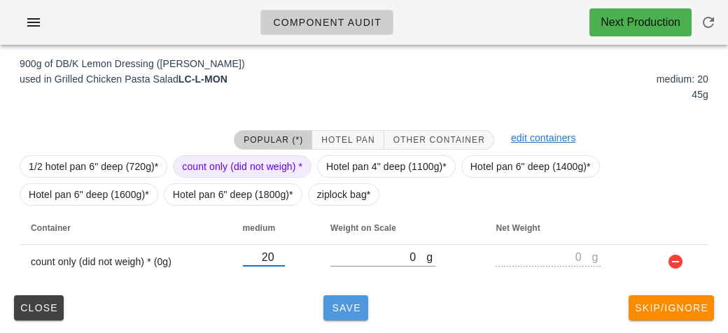
click at [343, 312] on span "Save" at bounding box center [346, 307] width 34 height 11
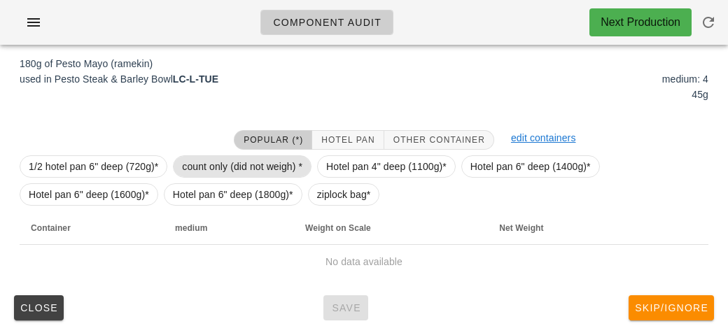
click at [226, 157] on span "count only (did not weigh) *" at bounding box center [242, 166] width 120 height 21
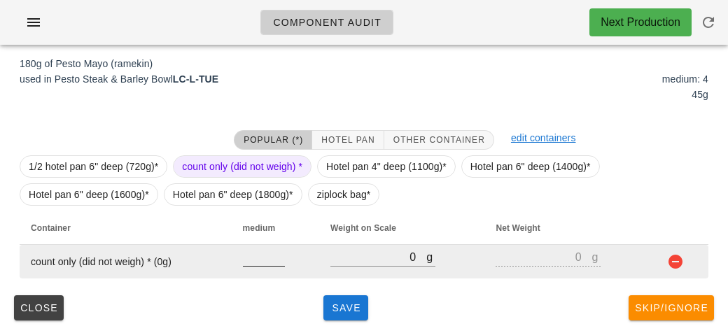
click at [250, 262] on input "number" at bounding box center [264, 257] width 42 height 18
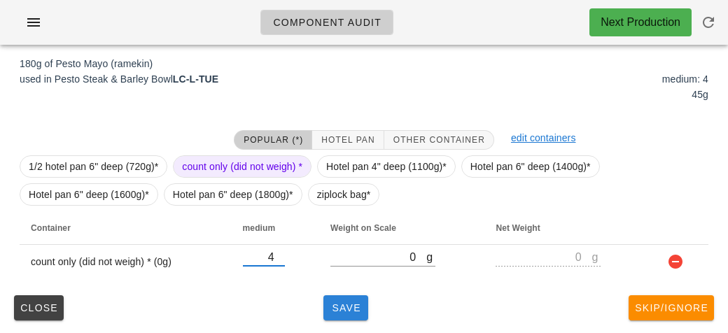
type input "4"
click at [350, 310] on span "Save" at bounding box center [346, 307] width 34 height 11
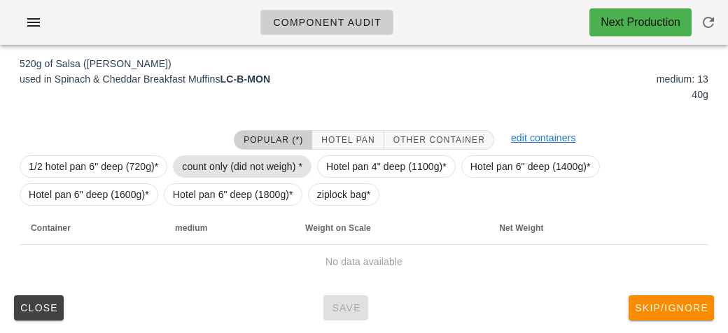
click at [212, 158] on span "count only (did not weigh) *" at bounding box center [242, 166] width 120 height 21
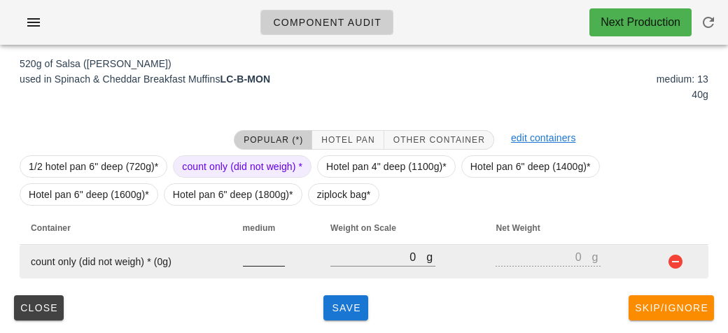
click at [247, 261] on input "number" at bounding box center [264, 257] width 42 height 18
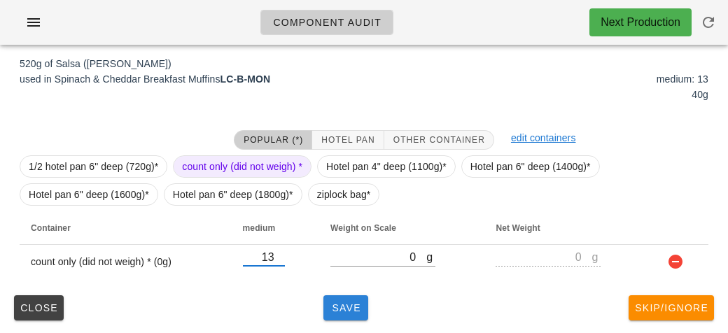
type input "13"
click at [330, 314] on button "Save" at bounding box center [345, 307] width 45 height 25
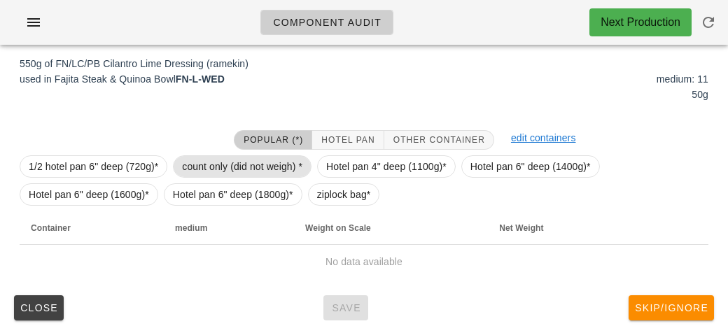
click at [202, 162] on span "count only (did not weigh) *" at bounding box center [242, 166] width 120 height 21
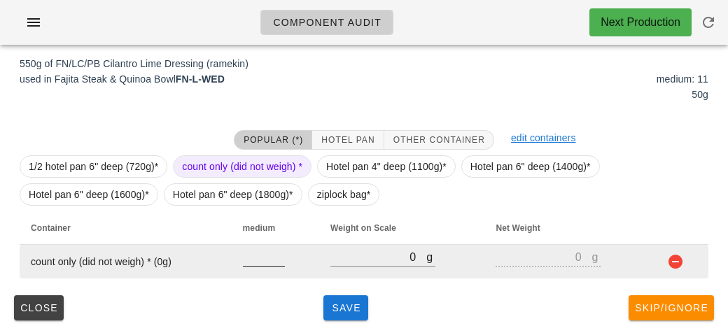
click at [254, 261] on input "number" at bounding box center [264, 257] width 42 height 18
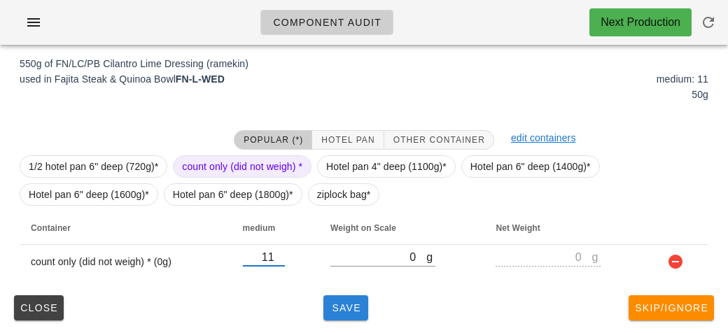
type input "11"
click at [346, 318] on button "Save" at bounding box center [345, 307] width 45 height 25
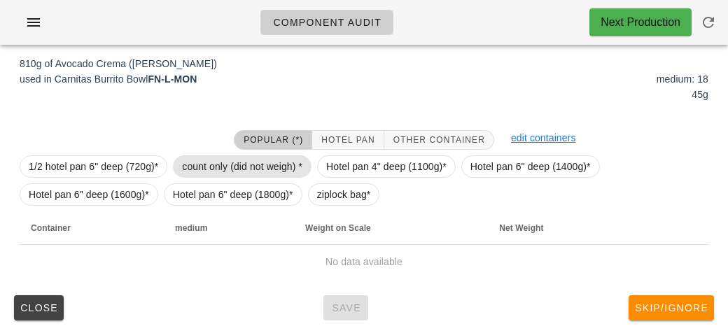
click at [228, 162] on span "count only (did not weigh) *" at bounding box center [242, 166] width 120 height 21
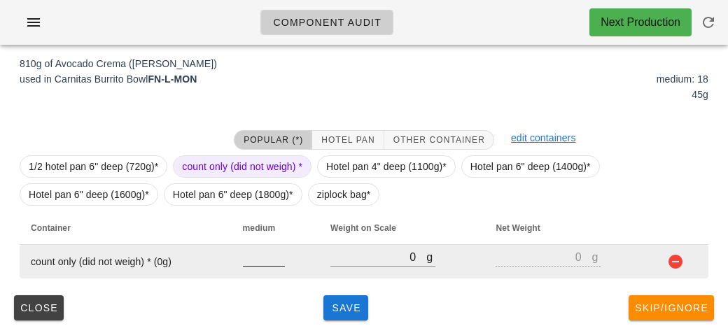
click at [252, 258] on input "number" at bounding box center [264, 257] width 42 height 18
type input "18"
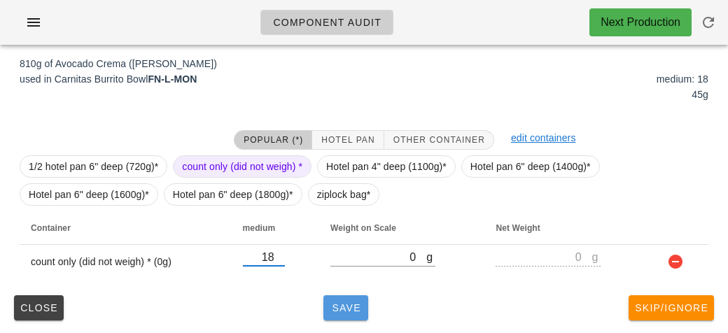
click at [350, 317] on button "Save" at bounding box center [345, 307] width 45 height 25
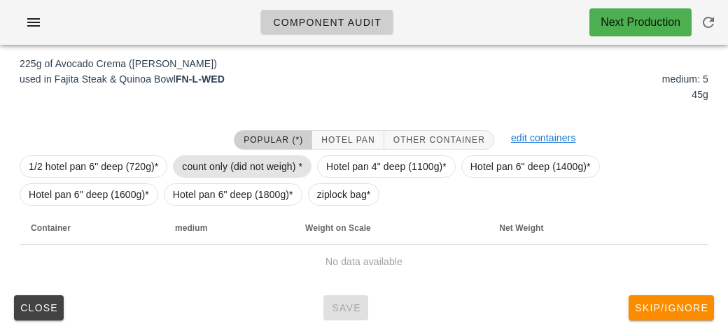
click at [201, 170] on span "count only (did not weigh) *" at bounding box center [242, 166] width 120 height 21
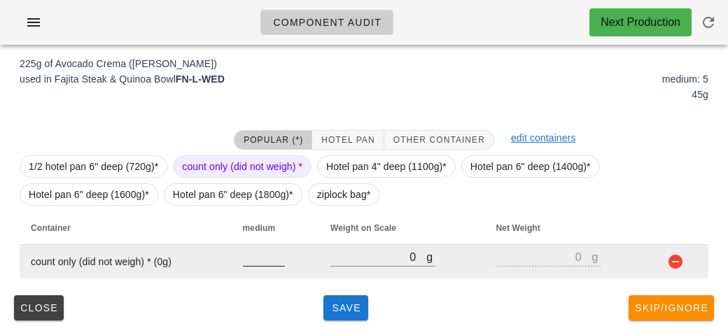
click at [252, 251] on input "number" at bounding box center [264, 257] width 42 height 18
type input "5"
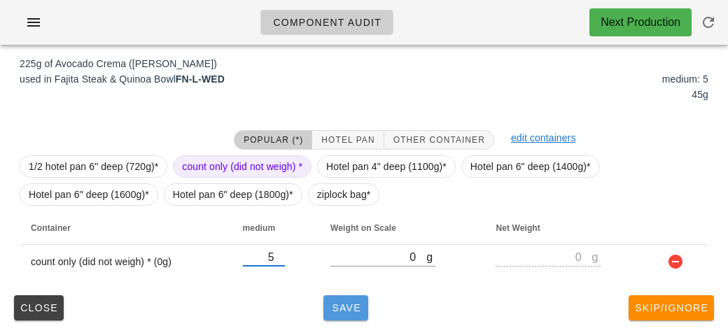
click at [339, 315] on button "Save" at bounding box center [345, 307] width 45 height 25
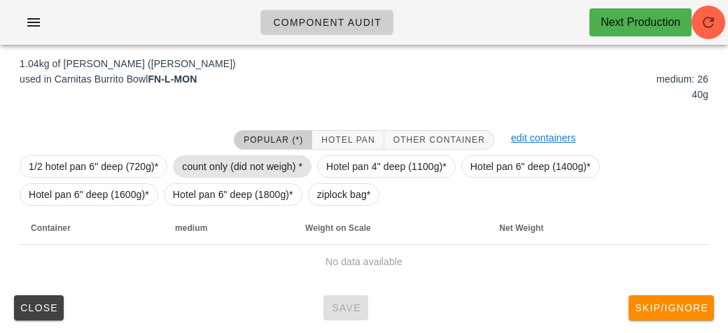
click at [203, 159] on span "count only (did not weigh) *" at bounding box center [242, 166] width 120 height 21
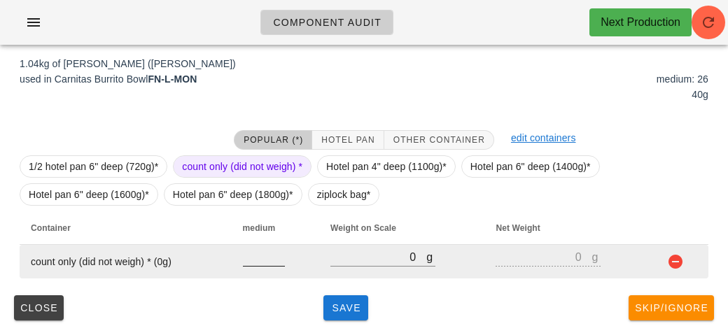
click at [263, 261] on input "number" at bounding box center [264, 257] width 42 height 18
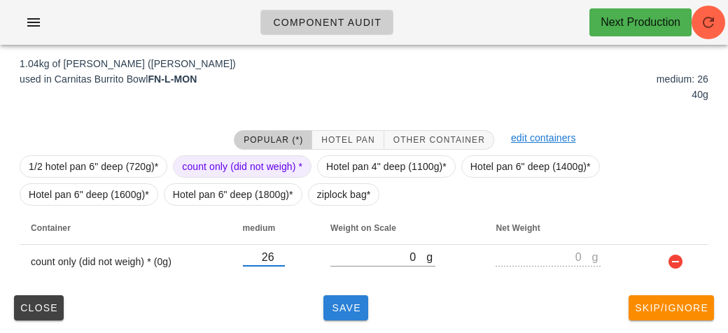
type input "26"
click at [337, 303] on span "Save" at bounding box center [346, 307] width 34 height 11
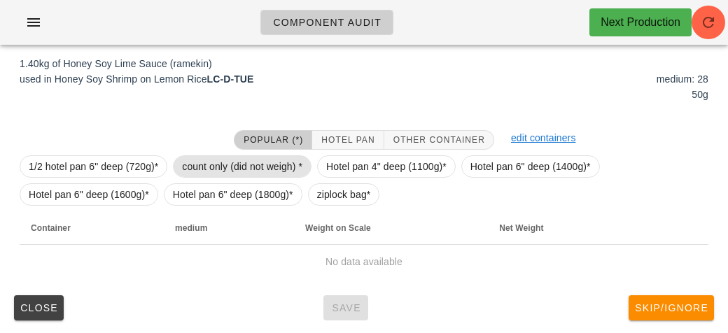
click at [211, 156] on span "count only (did not weigh) *" at bounding box center [242, 166] width 120 height 21
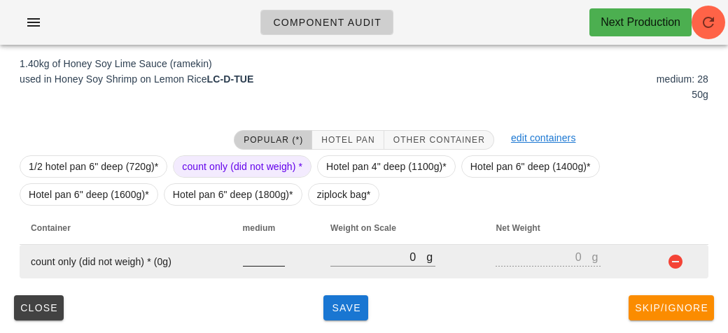
click at [251, 263] on input "number" at bounding box center [264, 257] width 42 height 18
type input "28"
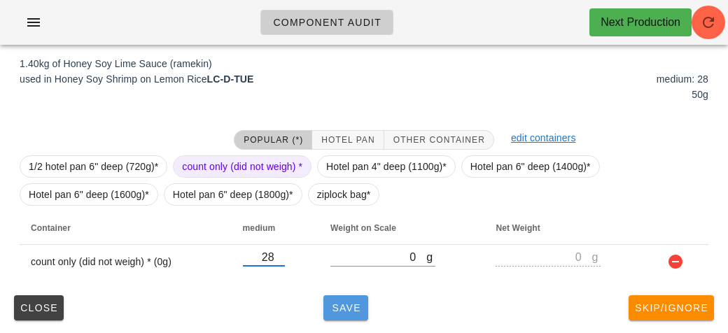
click at [330, 318] on button "Save" at bounding box center [345, 307] width 45 height 25
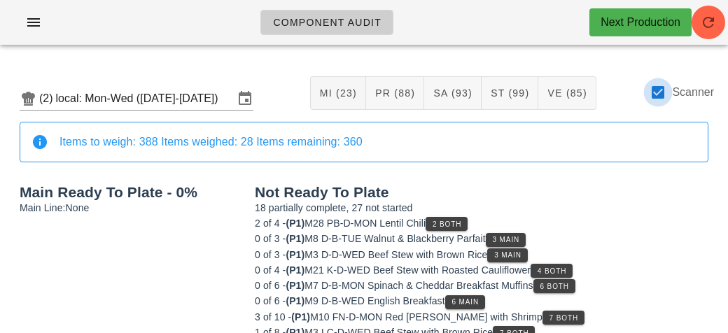
click at [667, 99] on div at bounding box center [658, 92] width 24 height 24
checkbox input "false"
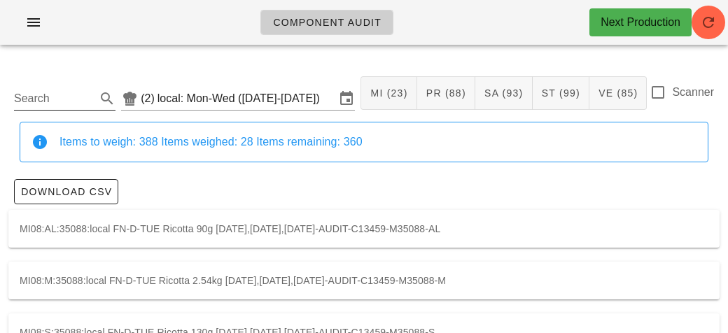
click at [70, 99] on input "Search" at bounding box center [53, 98] width 79 height 22
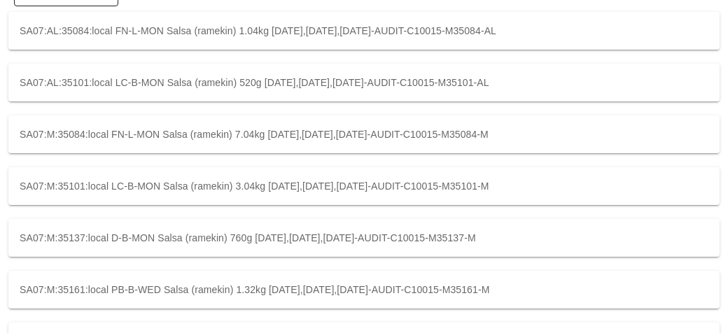
scroll to position [350, 0]
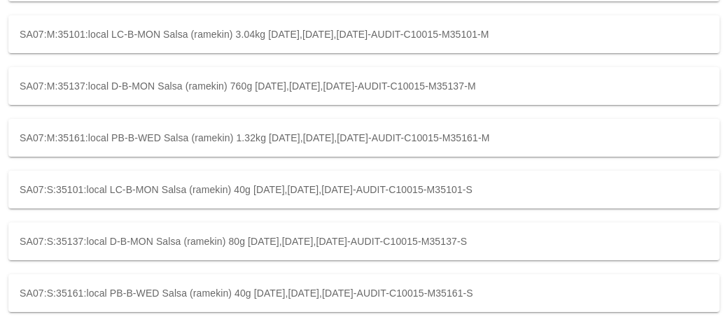
click at [134, 243] on div "SA07:S:35137:local D-B-MON Salsa (ramekin) 80g [DATE],[DATE],[DATE]-AUDIT-C1001…" at bounding box center [363, 242] width 711 height 38
type input "SA07:S:35137:local"
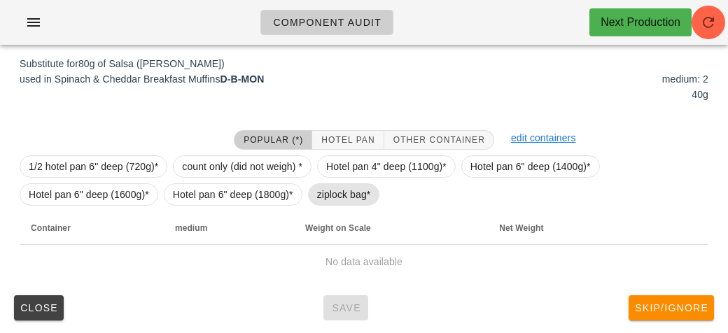
click at [337, 196] on span "ziplock bag*" at bounding box center [344, 194] width 54 height 21
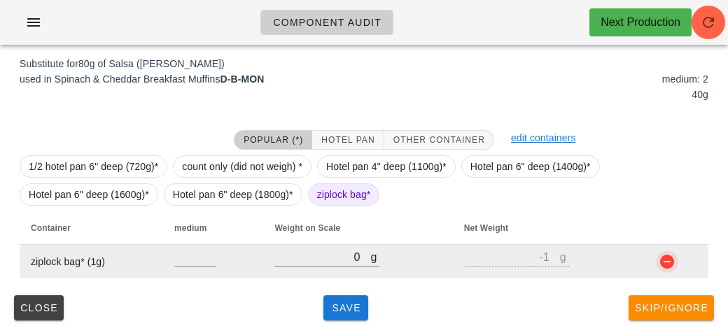
click at [665, 262] on button "button" at bounding box center [667, 261] width 17 height 17
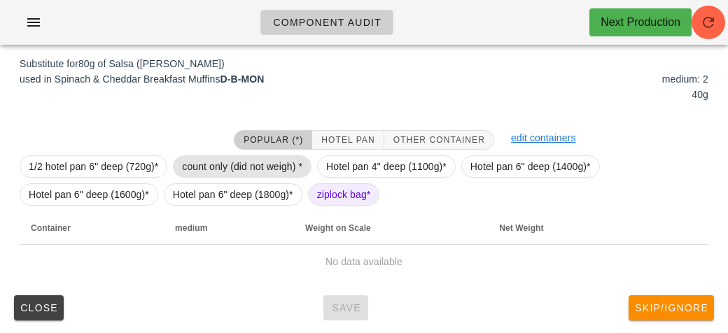
click at [250, 169] on span "count only (did not weigh) *" at bounding box center [242, 166] width 120 height 21
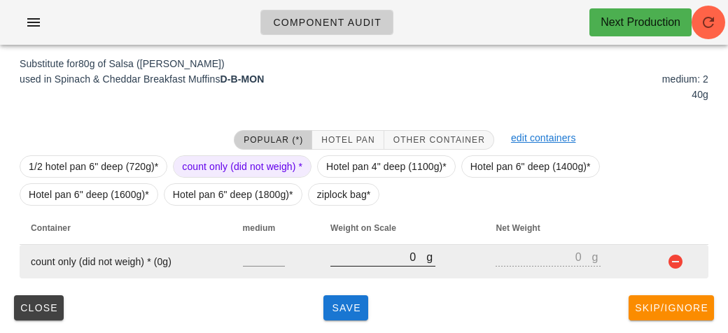
click at [341, 262] on input "0" at bounding box center [378, 257] width 96 height 18
type input "130"
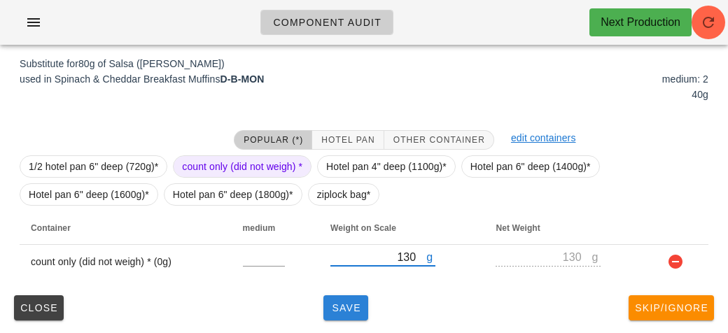
type input "130"
click at [324, 311] on button "Save" at bounding box center [345, 307] width 45 height 25
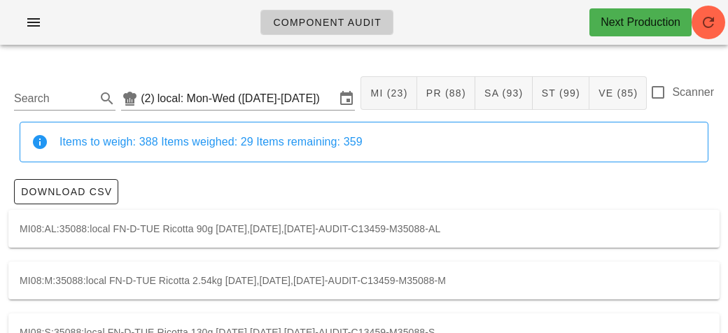
click at [681, 87] on label "Scanner" at bounding box center [693, 92] width 42 height 14
checkbox input "true"
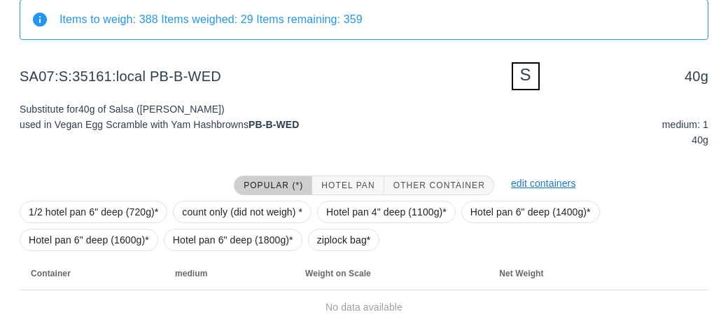
scroll to position [168, 0]
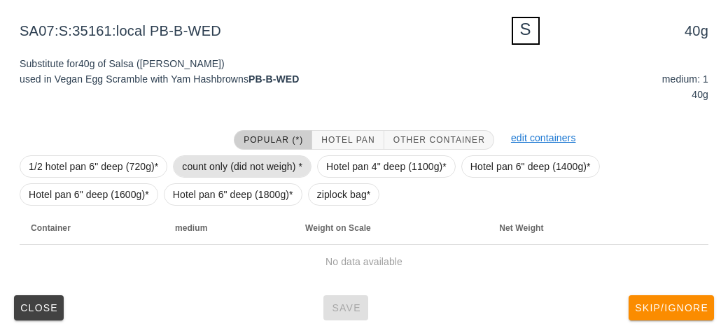
click at [214, 165] on span "count only (did not weigh) *" at bounding box center [242, 166] width 120 height 21
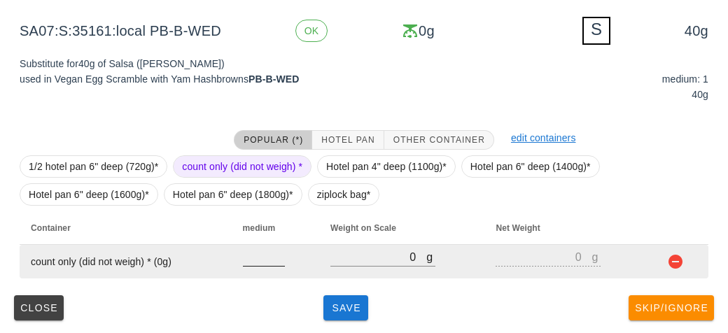
click at [254, 256] on input "number" at bounding box center [264, 257] width 42 height 18
type input "1"
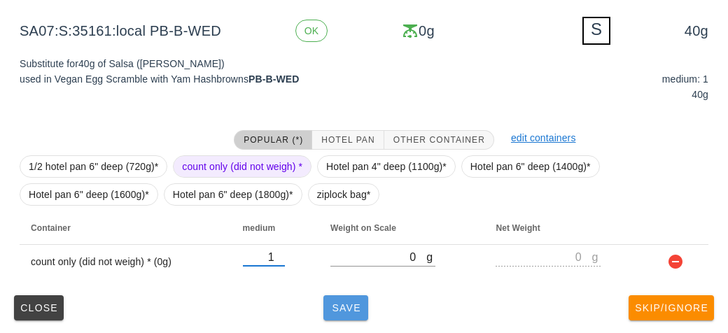
click at [346, 312] on span "Save" at bounding box center [346, 307] width 34 height 11
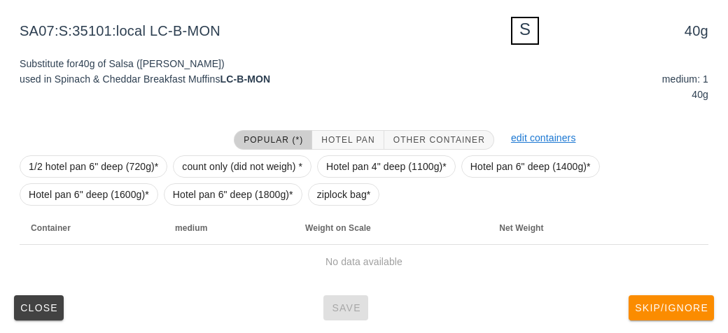
click at [214, 140] on div at bounding box center [118, 140] width 214 height 36
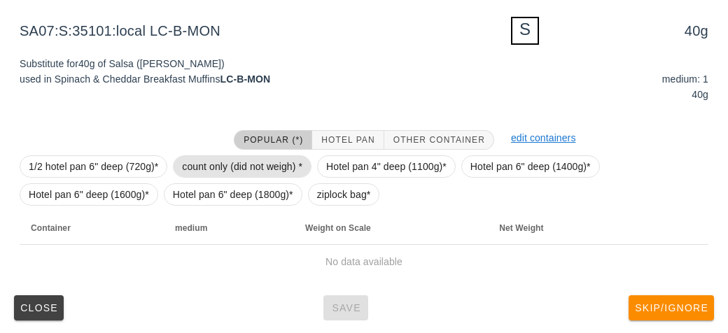
click at [248, 165] on span "count only (did not weigh) *" at bounding box center [242, 166] width 120 height 21
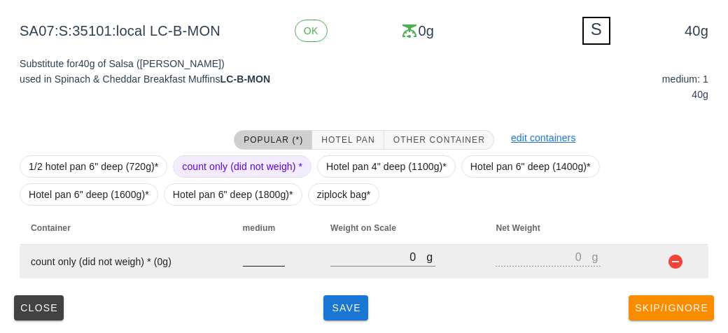
click at [257, 255] on input "number" at bounding box center [264, 257] width 42 height 18
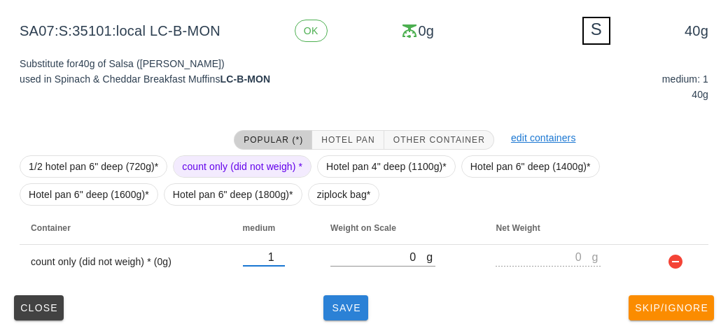
type input "1"
click at [347, 311] on span "Save" at bounding box center [346, 307] width 34 height 11
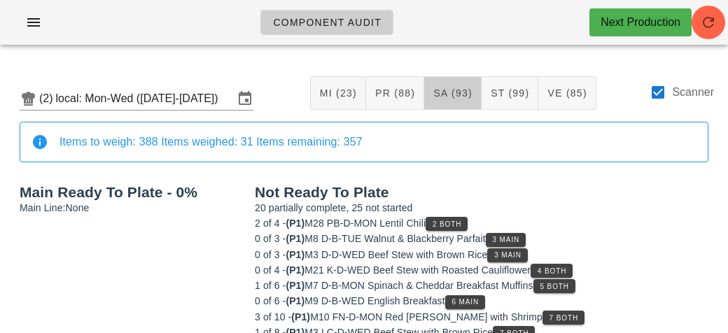
click at [444, 95] on span "SA (93)" at bounding box center [453, 92] width 40 height 11
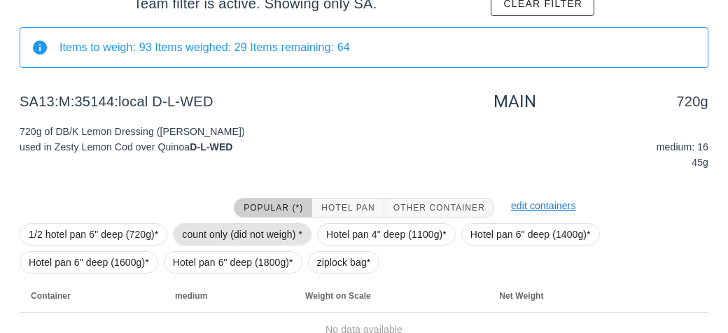
click at [194, 224] on span "count only (did not weigh) *" at bounding box center [242, 234] width 120 height 21
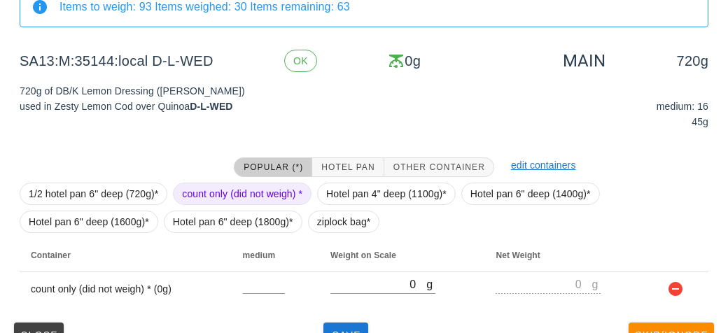
scroll to position [210, 0]
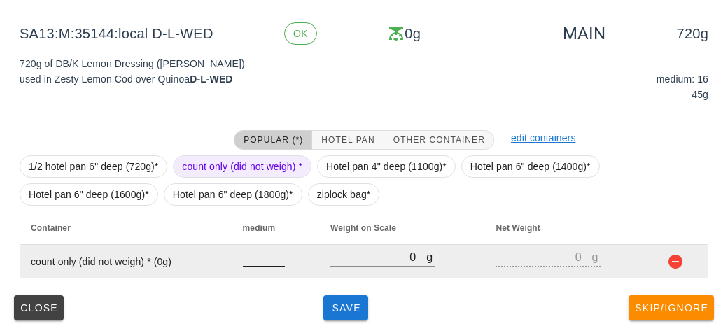
click at [246, 262] on input "number" at bounding box center [264, 257] width 42 height 18
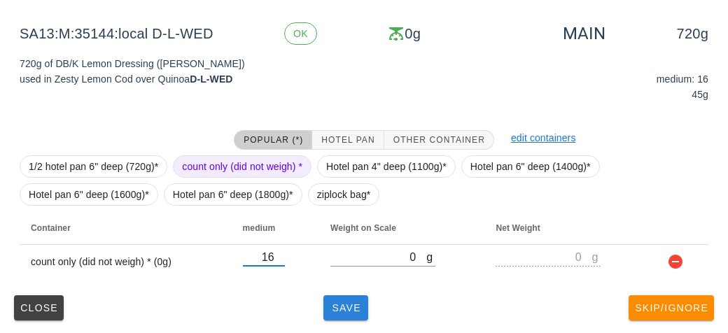
type input "16"
click at [351, 316] on button "Save" at bounding box center [345, 307] width 45 height 25
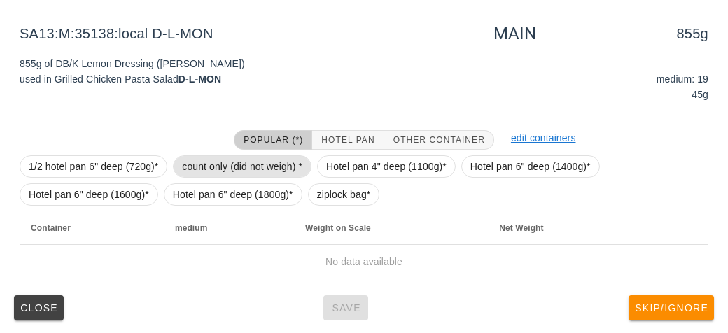
click at [201, 160] on span "count only (did not weigh) *" at bounding box center [242, 166] width 120 height 21
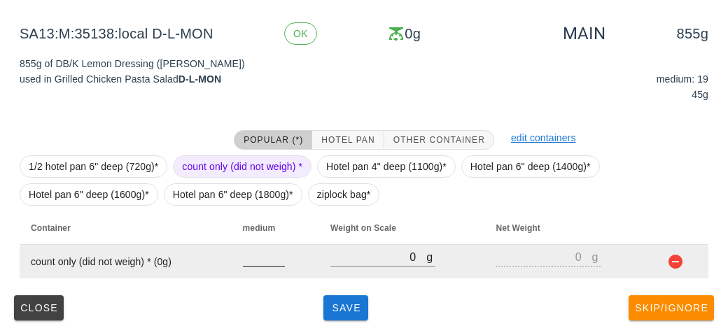
click at [272, 256] on input "number" at bounding box center [264, 257] width 42 height 18
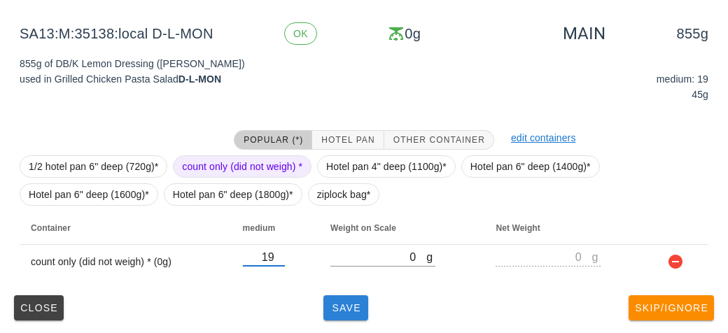
type input "19"
click at [337, 317] on button "Save" at bounding box center [345, 307] width 45 height 25
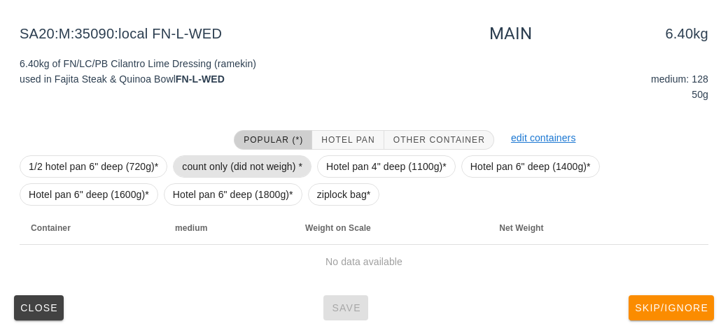
click at [219, 156] on span "count only (did not weigh) *" at bounding box center [242, 166] width 120 height 21
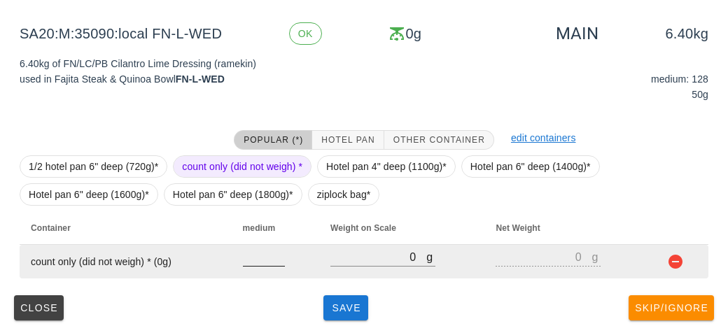
click at [251, 258] on input "number" at bounding box center [264, 257] width 42 height 18
type input "128"
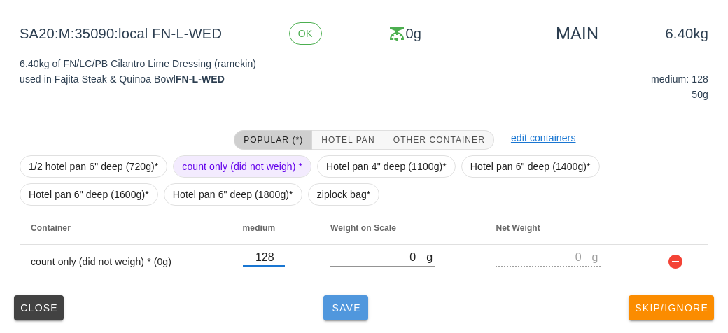
click at [335, 310] on span "Save" at bounding box center [346, 307] width 34 height 11
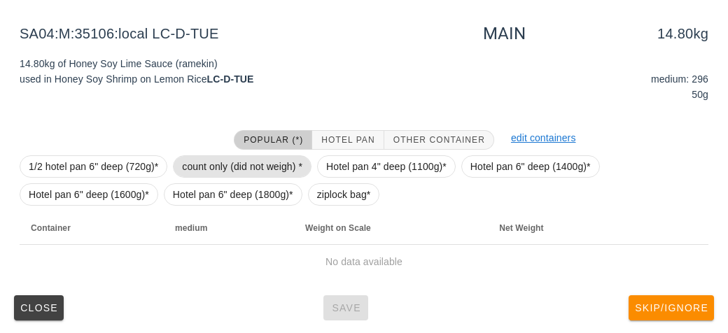
click at [207, 168] on span "count only (did not weigh) *" at bounding box center [242, 166] width 120 height 21
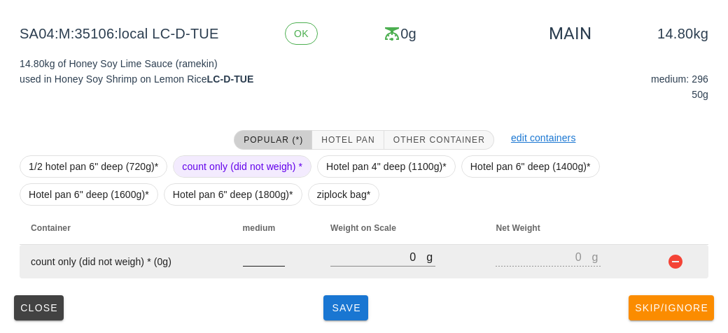
click at [246, 251] on input "number" at bounding box center [264, 257] width 42 height 18
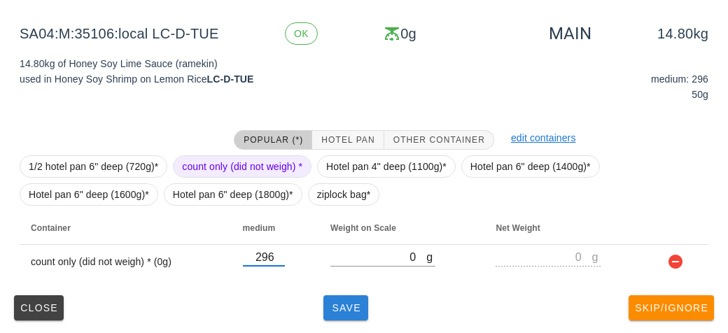
type input "296"
click at [352, 309] on span "Save" at bounding box center [346, 307] width 34 height 11
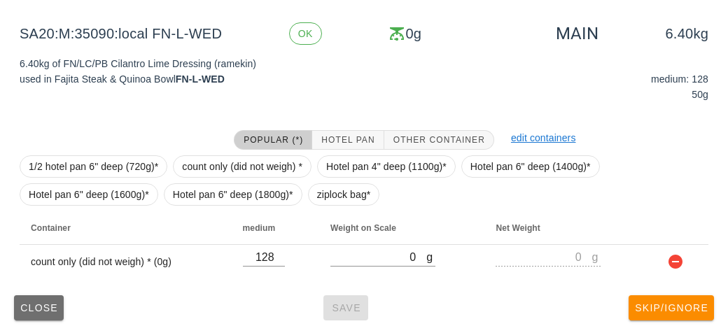
click at [24, 300] on button "Close" at bounding box center [39, 307] width 50 height 25
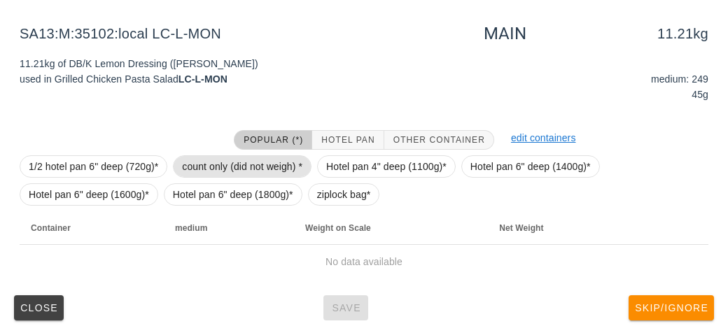
click at [215, 158] on span "count only (did not weigh) *" at bounding box center [242, 166] width 120 height 21
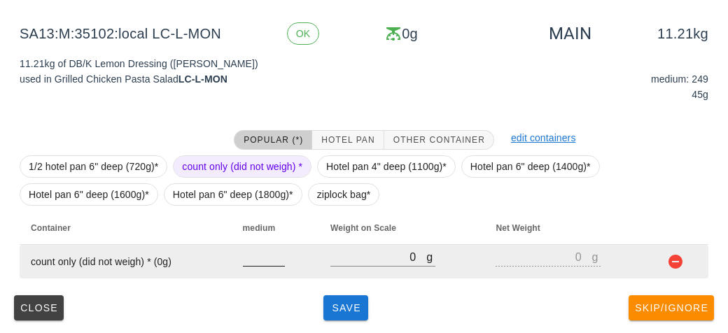
click at [245, 251] on input "number" at bounding box center [264, 257] width 42 height 18
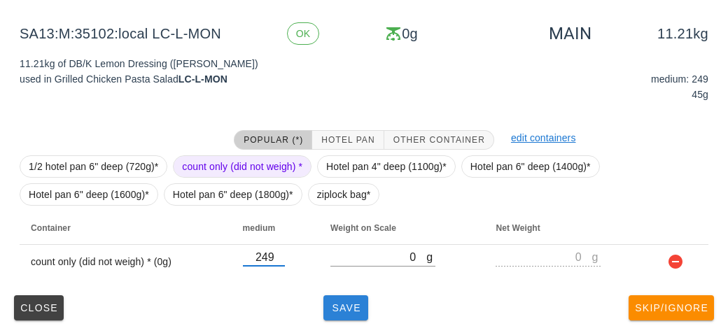
type input "249"
click at [356, 316] on button "Save" at bounding box center [345, 307] width 45 height 25
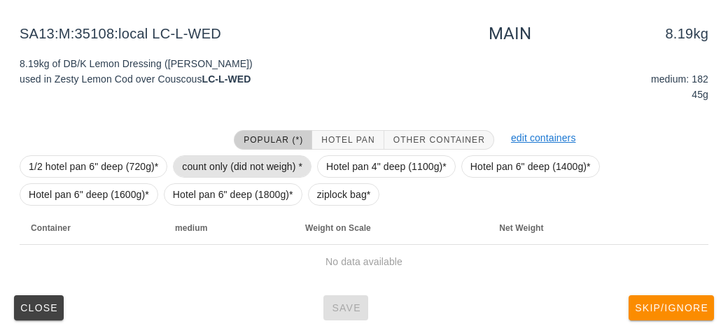
click at [193, 165] on span "count only (did not weigh) *" at bounding box center [242, 166] width 120 height 21
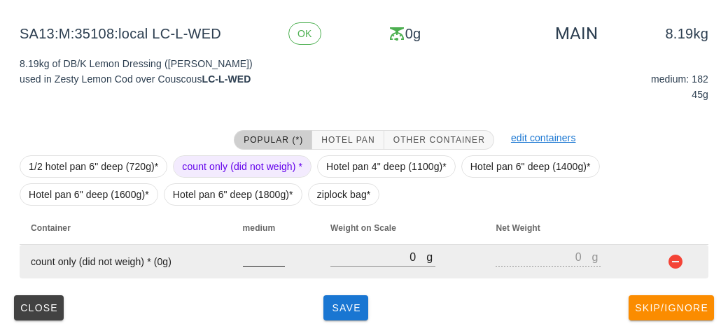
click at [247, 262] on input "number" at bounding box center [264, 257] width 42 height 18
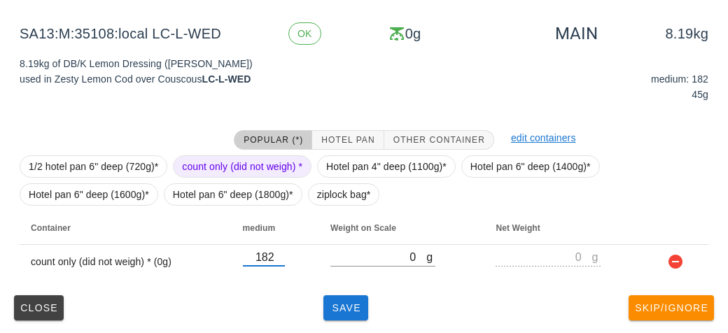
type input "182"
click at [367, 325] on div "(2) local: Mon-Wed ([DATE]-[DATE]) MI (23) PR (88) SA (93) ST (99) VE (85) Scan…" at bounding box center [364, 90] width 728 height 489
click at [330, 317] on button "Save" at bounding box center [345, 307] width 45 height 25
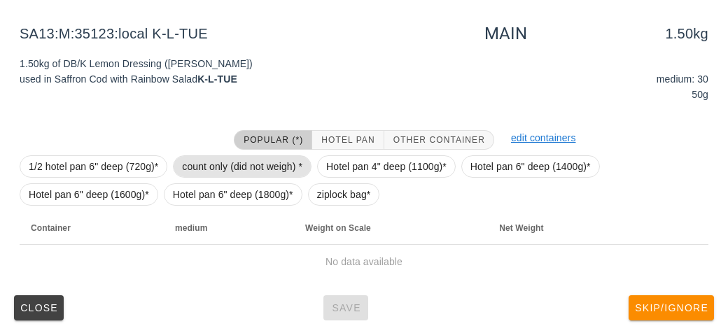
click at [183, 157] on span "count only (did not weigh) *" at bounding box center [242, 166] width 120 height 21
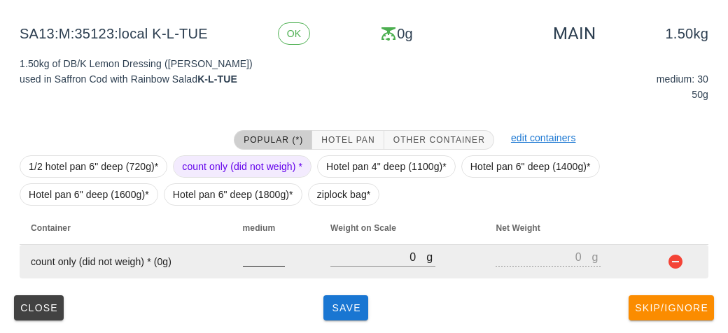
click at [266, 261] on input "number" at bounding box center [264, 257] width 42 height 18
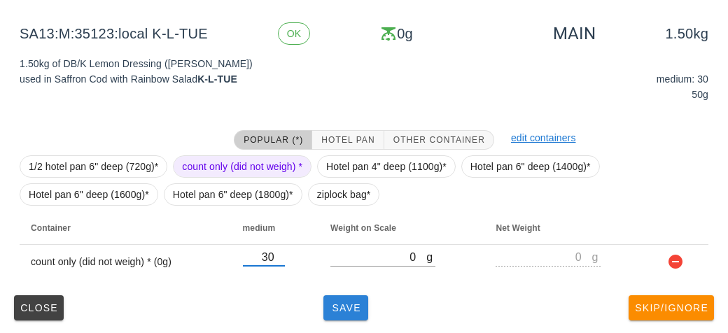
type input "30"
click at [368, 314] on button "Save" at bounding box center [345, 307] width 45 height 25
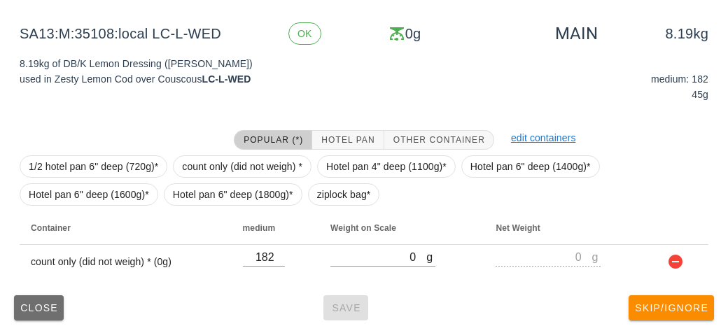
click at [22, 311] on span "Close" at bounding box center [39, 307] width 38 height 11
click at [15, 308] on button "Close" at bounding box center [39, 307] width 50 height 25
click at [27, 307] on span "Close" at bounding box center [39, 307] width 38 height 11
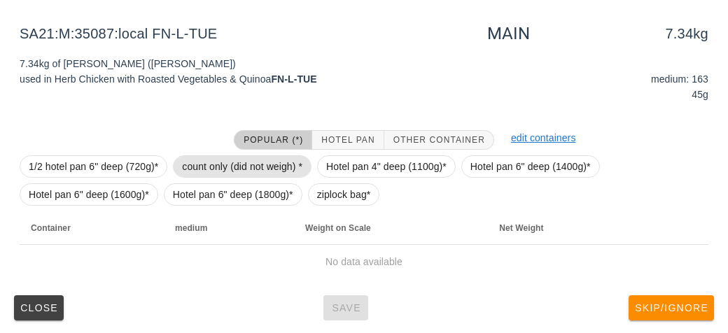
click at [228, 169] on span "count only (did not weigh) *" at bounding box center [242, 166] width 120 height 21
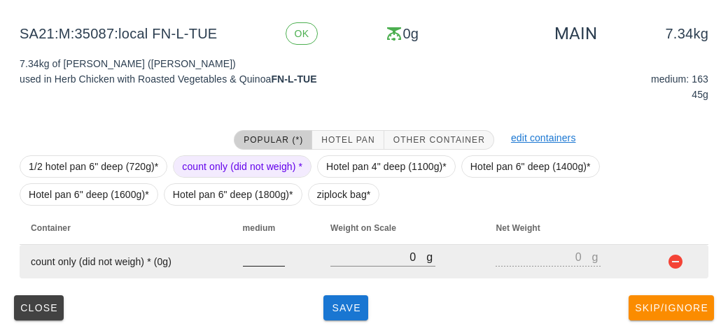
click at [248, 262] on input "number" at bounding box center [264, 257] width 42 height 18
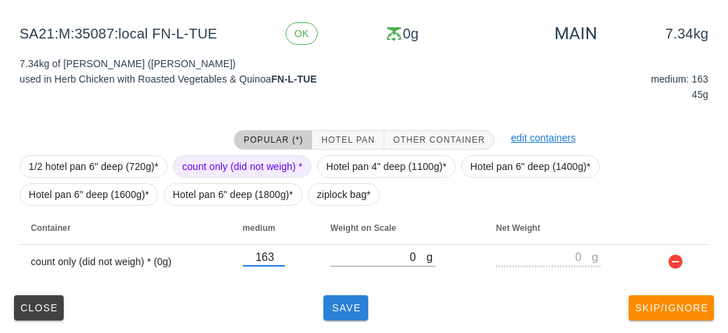
type input "163"
click at [343, 309] on span "Save" at bounding box center [346, 307] width 34 height 11
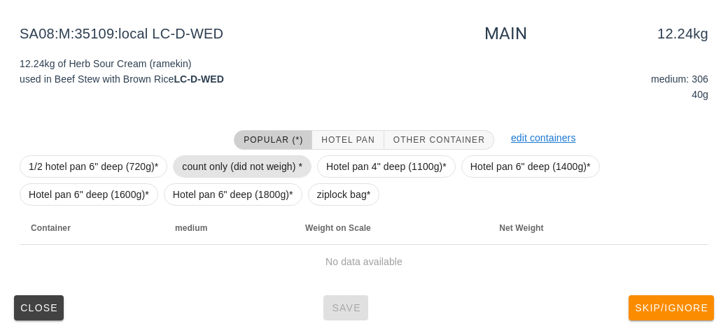
click at [214, 164] on span "count only (did not weigh) *" at bounding box center [242, 166] width 120 height 21
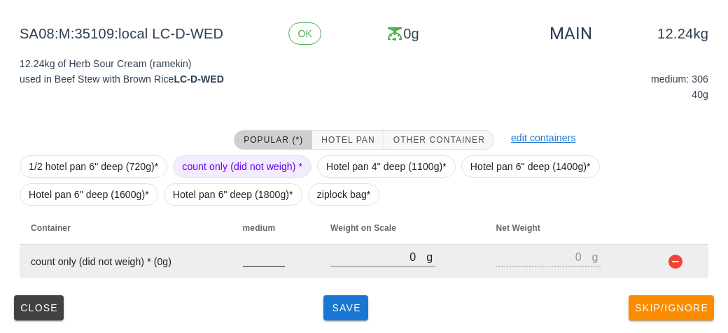
click at [250, 261] on input "number" at bounding box center [264, 257] width 42 height 18
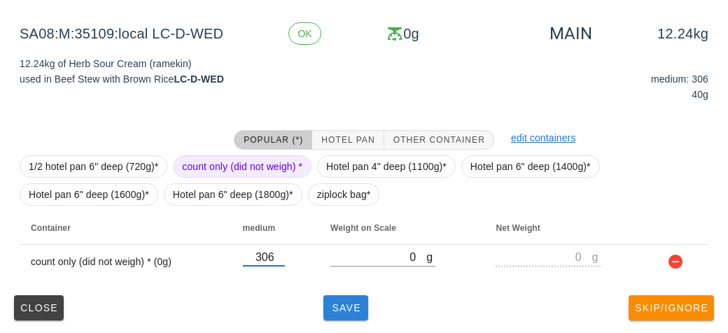
type input "306"
click at [344, 313] on button "Save" at bounding box center [345, 307] width 45 height 25
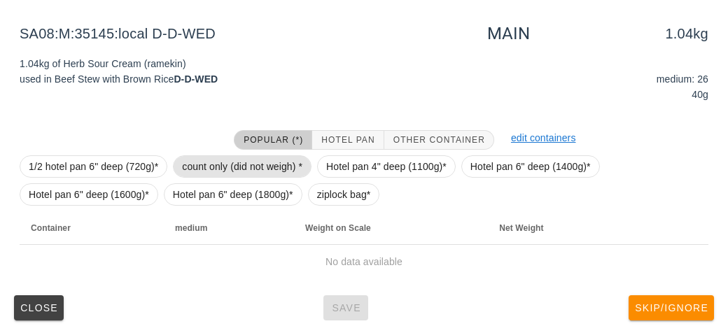
click at [222, 165] on span "count only (did not weigh) *" at bounding box center [242, 166] width 120 height 21
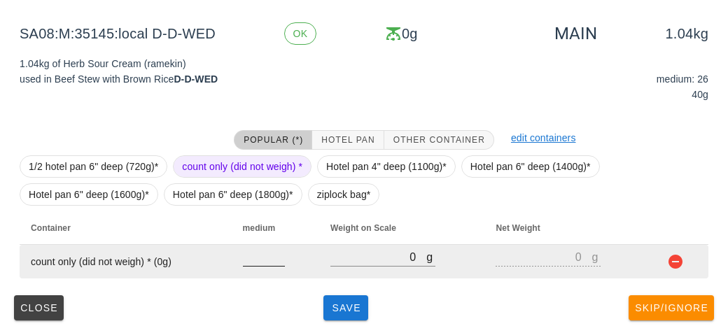
click at [245, 255] on input "number" at bounding box center [264, 257] width 42 height 18
type input "26"
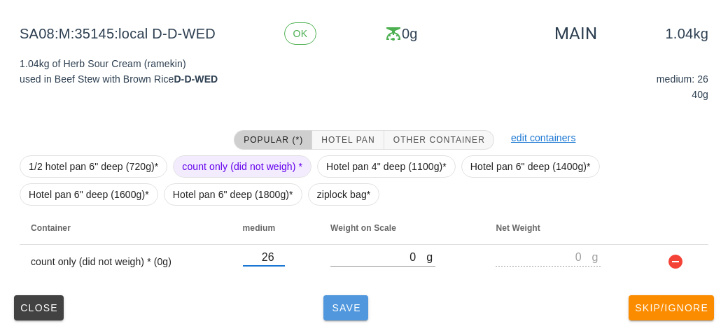
click at [358, 316] on button "Save" at bounding box center [345, 307] width 45 height 25
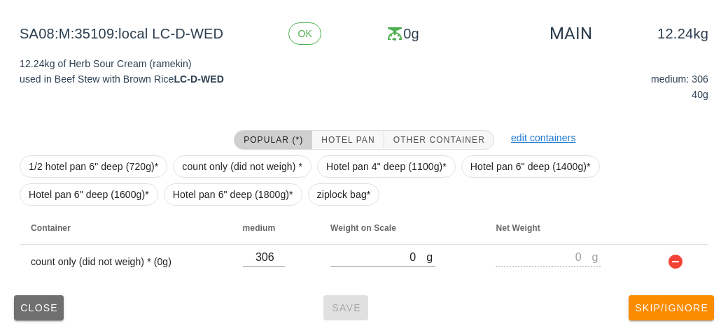
click at [37, 314] on button "Close" at bounding box center [39, 307] width 50 height 25
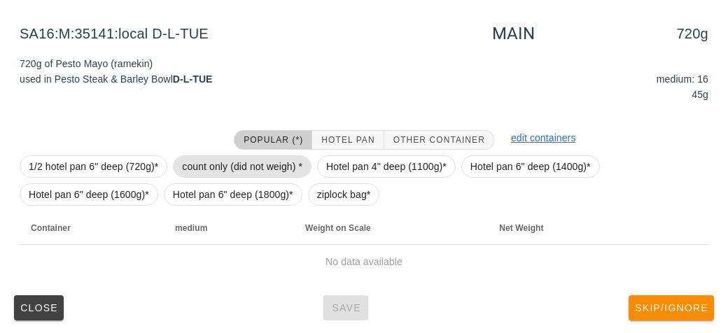
click at [187, 167] on span "count only (did not weigh) *" at bounding box center [242, 166] width 120 height 21
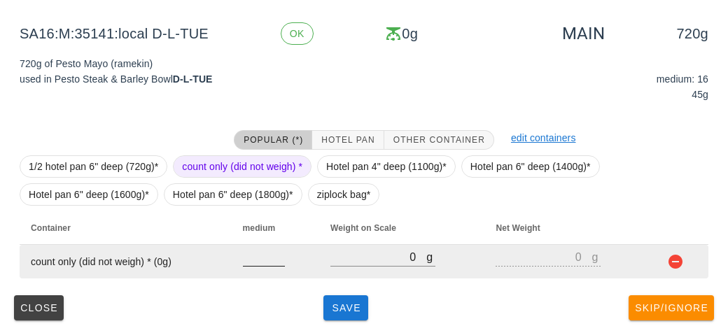
click at [258, 261] on input "number" at bounding box center [264, 257] width 42 height 18
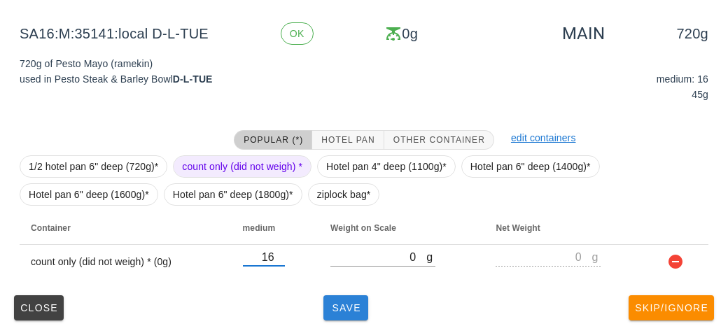
type input "16"
click at [337, 303] on span "Save" at bounding box center [346, 307] width 34 height 11
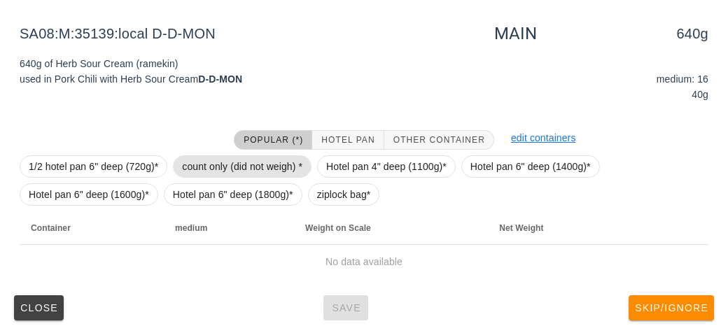
click at [207, 171] on span "count only (did not weigh) *" at bounding box center [242, 166] width 120 height 21
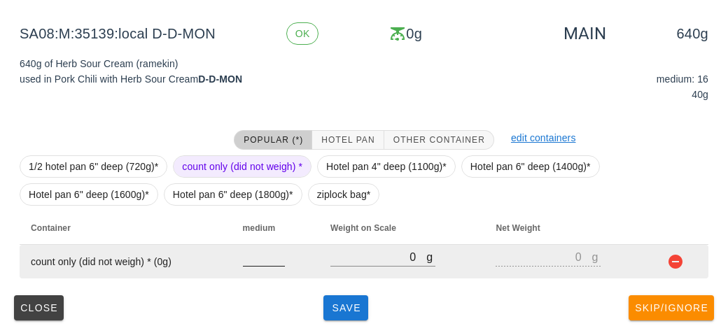
click at [247, 260] on input "number" at bounding box center [264, 257] width 42 height 18
type input "16"
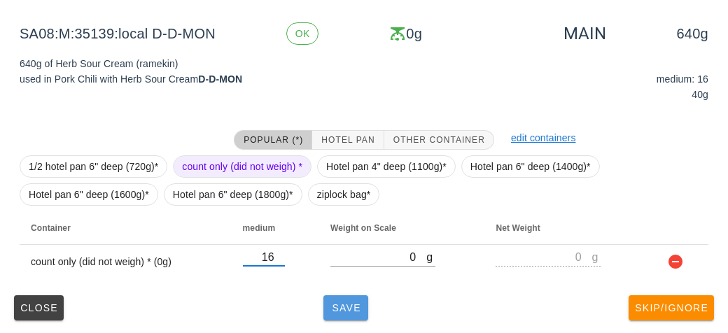
click at [353, 317] on button "Save" at bounding box center [345, 307] width 45 height 25
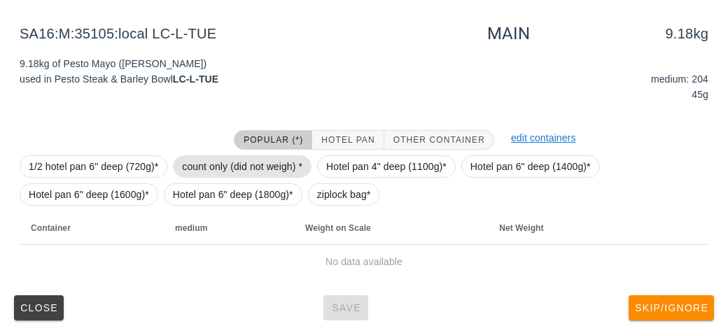
click at [216, 156] on span "count only (did not weigh) *" at bounding box center [242, 166] width 120 height 21
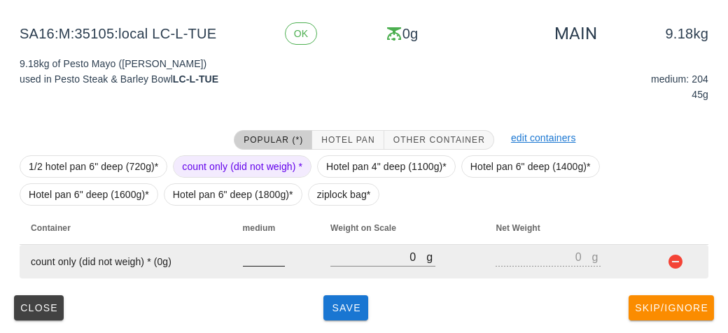
click at [256, 250] on input "number" at bounding box center [264, 257] width 42 height 18
type input "204"
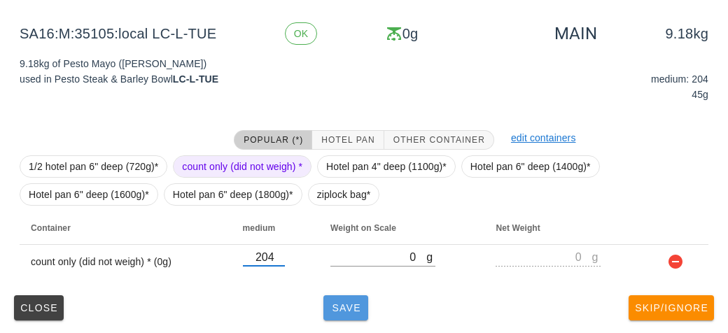
click at [337, 311] on span "Save" at bounding box center [346, 307] width 34 height 11
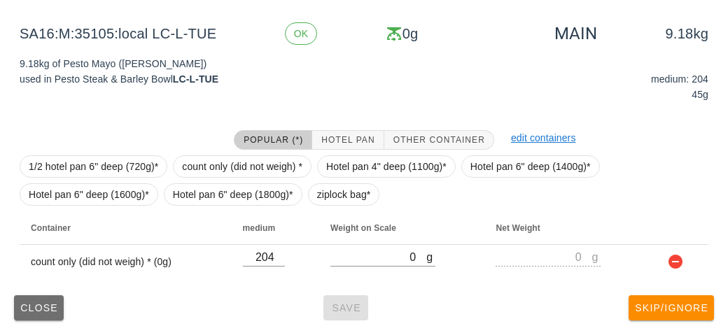
click at [36, 317] on button "Close" at bounding box center [39, 307] width 50 height 25
click at [24, 306] on span "Close" at bounding box center [39, 307] width 38 height 11
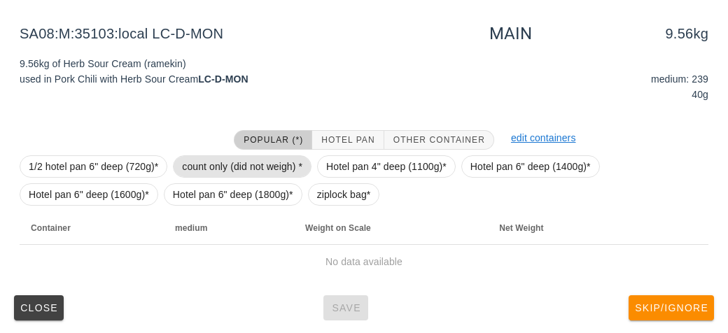
click at [216, 167] on span "count only (did not weigh) *" at bounding box center [242, 166] width 120 height 21
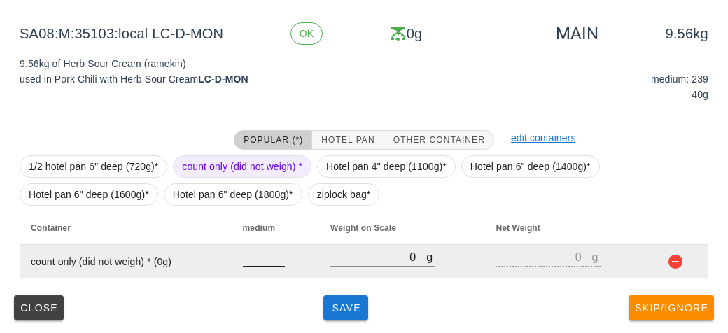
click at [248, 263] on input "number" at bounding box center [264, 257] width 42 height 18
type input "239"
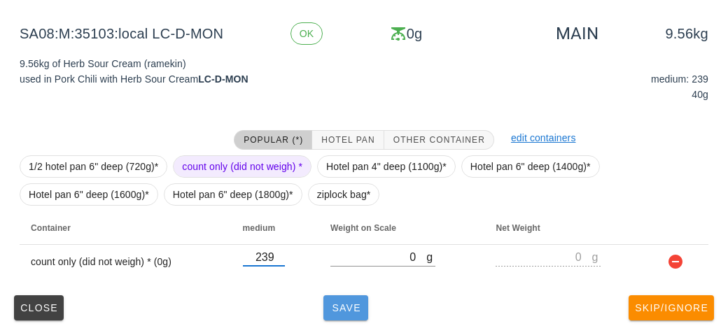
click at [348, 314] on button "Save" at bounding box center [345, 307] width 45 height 25
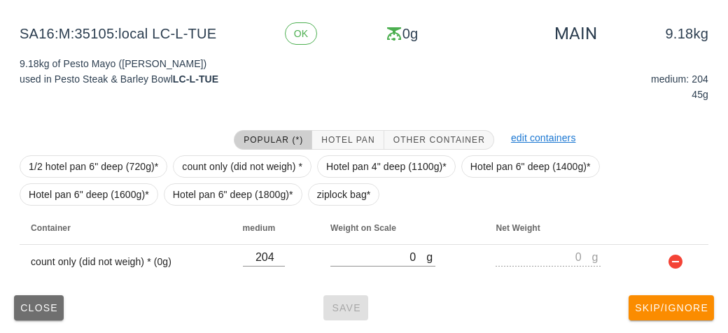
click at [37, 310] on span "Close" at bounding box center [39, 307] width 38 height 11
click at [38, 311] on span "Close" at bounding box center [39, 307] width 38 height 11
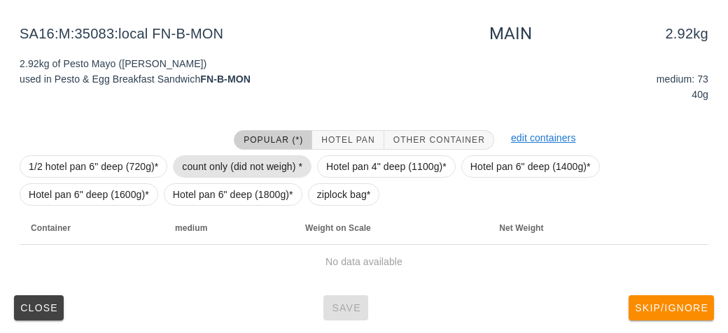
click at [216, 160] on span "count only (did not weigh) *" at bounding box center [242, 166] width 120 height 21
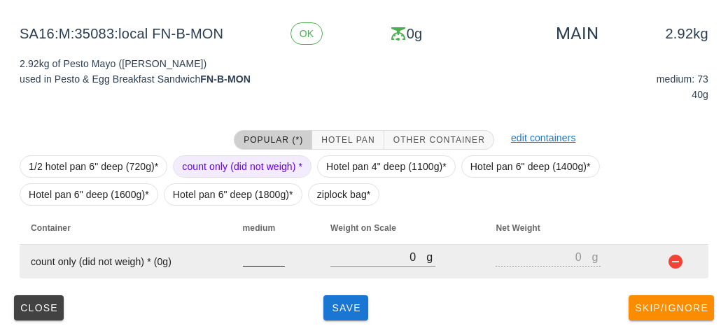
click at [252, 258] on input "number" at bounding box center [264, 257] width 42 height 18
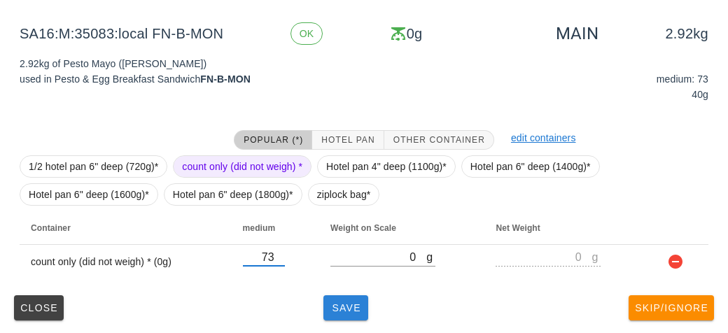
type input "73"
click at [344, 302] on span "Save" at bounding box center [346, 307] width 34 height 11
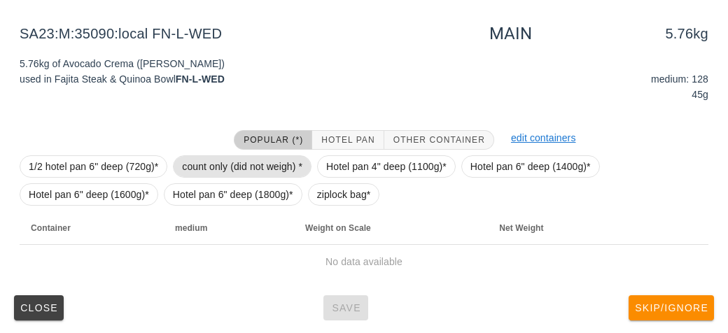
click at [214, 158] on span "count only (did not weigh) *" at bounding box center [242, 166] width 120 height 21
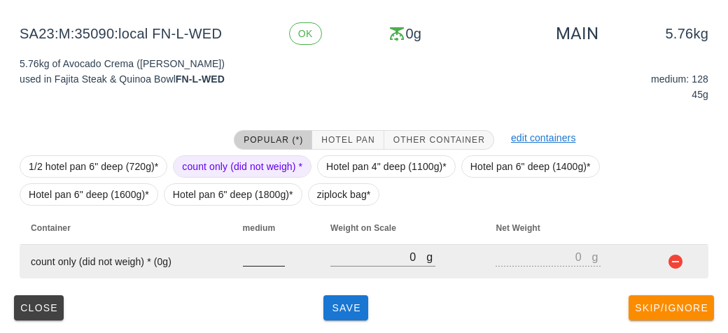
click at [248, 256] on input "number" at bounding box center [264, 257] width 42 height 18
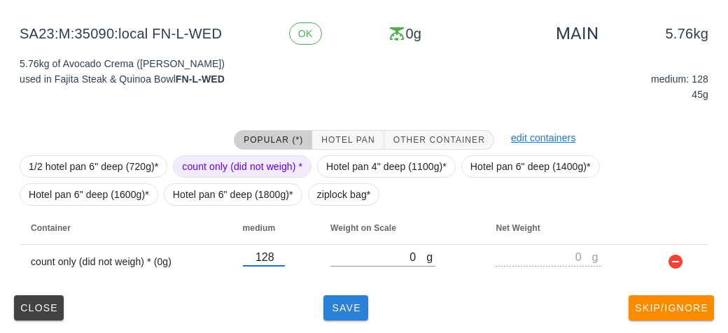
type input "128"
click at [342, 313] on button "Save" at bounding box center [345, 307] width 45 height 25
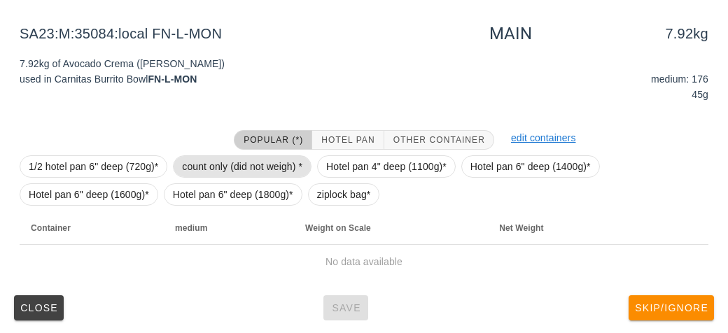
click at [190, 156] on span "count only (did not weigh) *" at bounding box center [242, 166] width 120 height 21
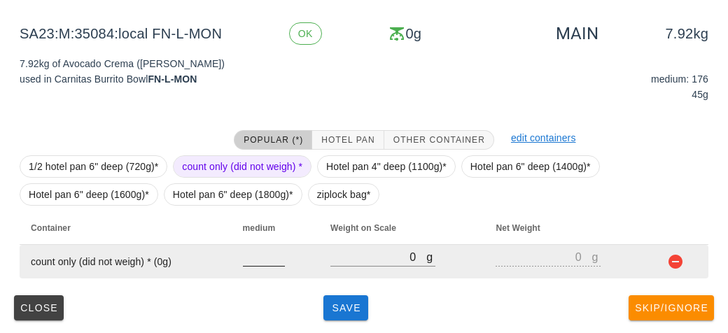
click at [246, 261] on input "number" at bounding box center [264, 257] width 42 height 18
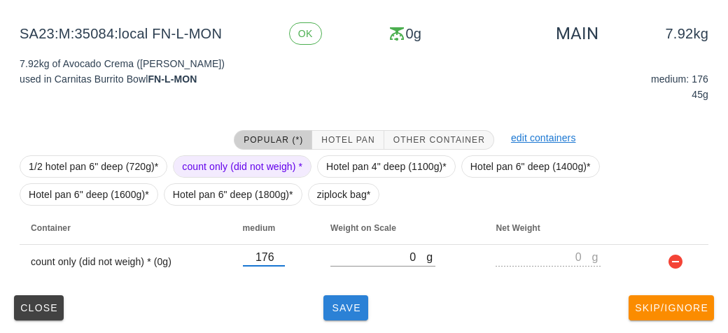
type input "176"
click at [335, 307] on span "Save" at bounding box center [346, 307] width 34 height 11
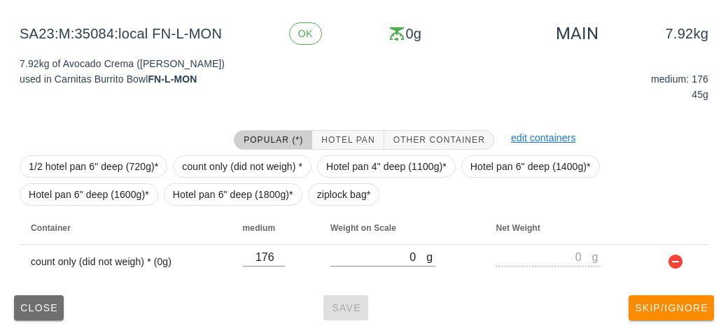
click at [31, 306] on span "Close" at bounding box center [39, 307] width 38 height 11
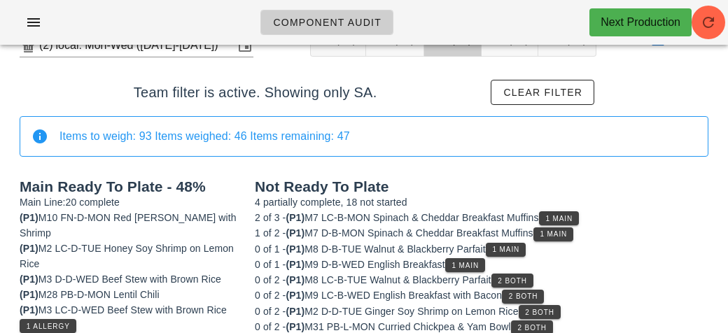
scroll to position [157, 0]
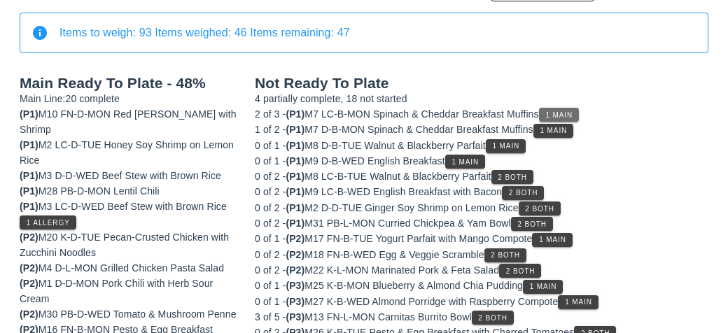
click at [571, 112] on span "1 Main" at bounding box center [559, 115] width 28 height 8
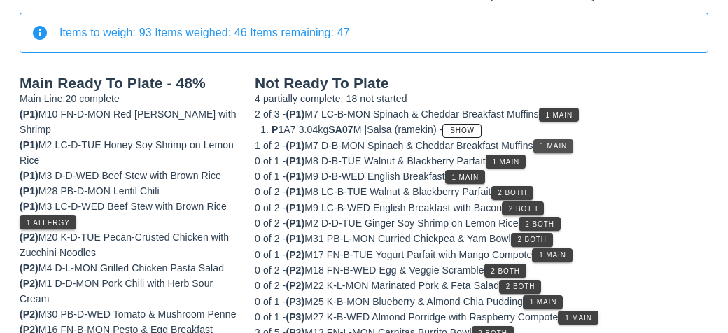
click at [547, 142] on span "1 Main" at bounding box center [554, 146] width 28 height 8
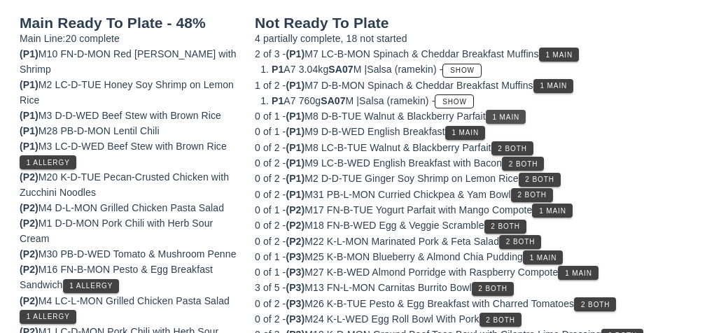
click at [507, 113] on span "1 Main" at bounding box center [506, 117] width 28 height 8
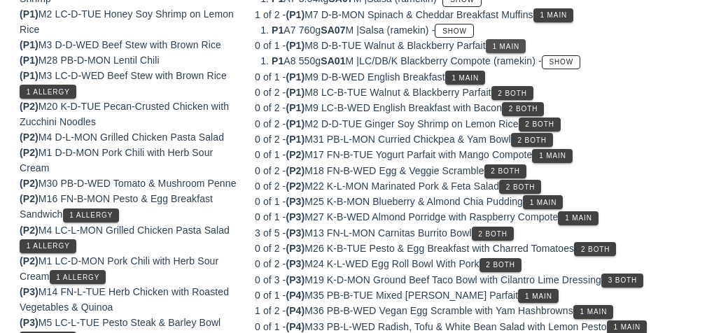
scroll to position [288, 0]
click at [470, 76] on span "1 Main" at bounding box center [465, 78] width 28 height 8
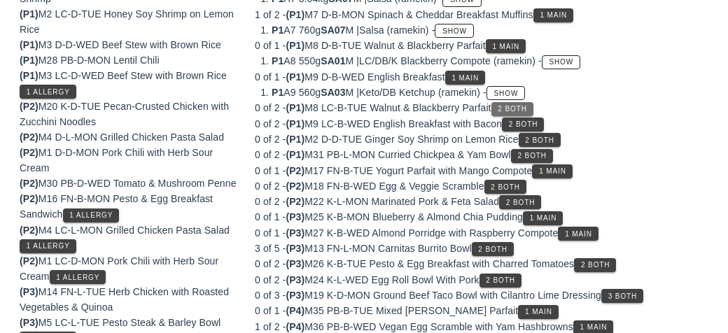
click at [514, 109] on button "2 Both" at bounding box center [512, 109] width 42 height 14
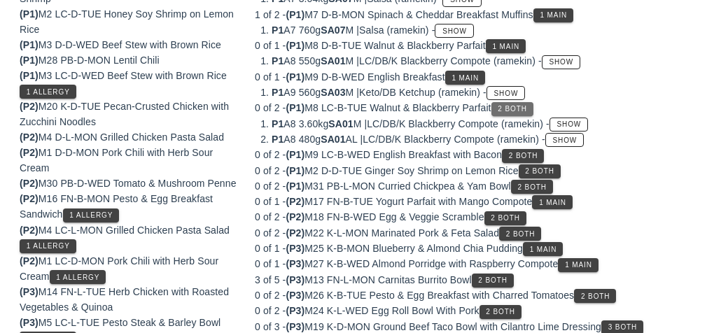
click at [511, 105] on span "2 Both" at bounding box center [511, 109] width 29 height 8
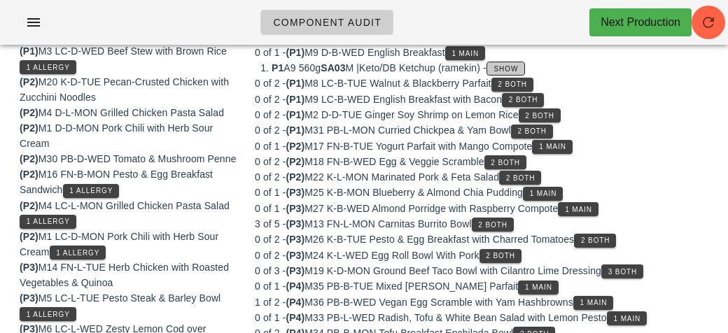
click at [510, 71] on button "Show" at bounding box center [505, 69] width 38 height 14
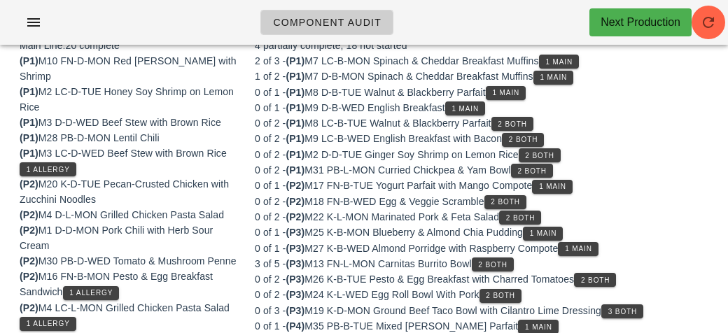
scroll to position [312, 0]
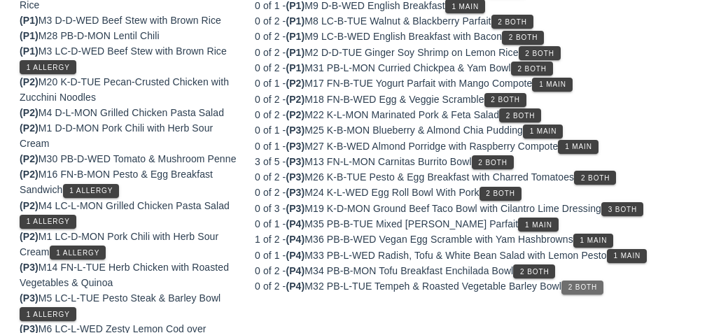
click at [582, 281] on button "2 Both" at bounding box center [582, 288] width 42 height 14
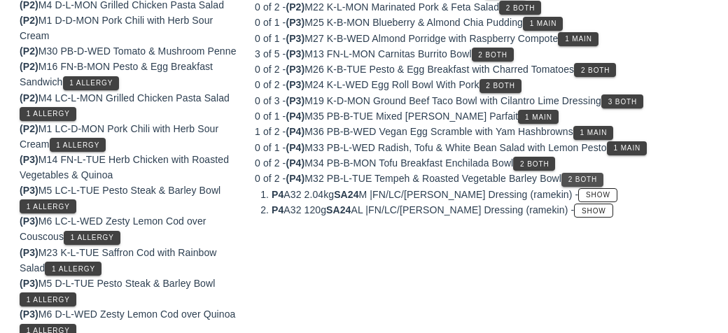
scroll to position [426, 0]
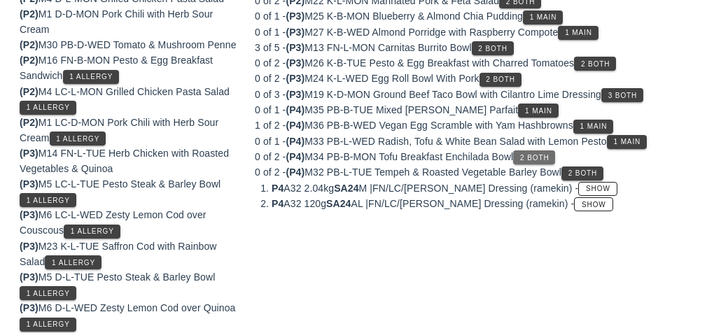
click at [535, 154] on span "2 Both" at bounding box center [533, 158] width 29 height 8
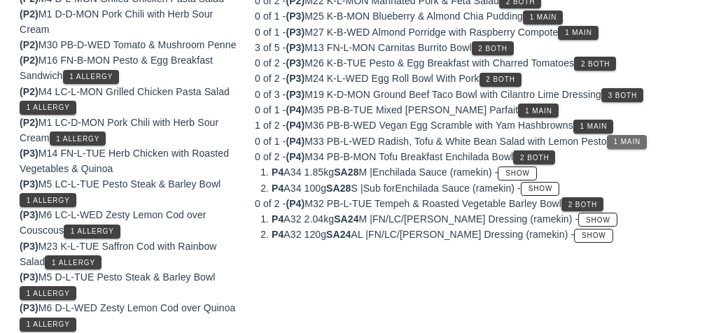
click at [639, 135] on button "1 Main" at bounding box center [627, 142] width 40 height 14
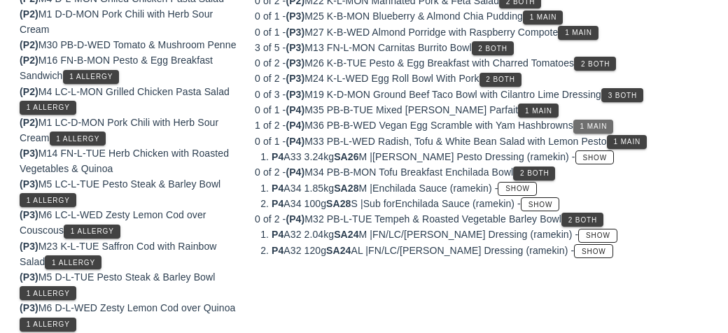
click at [594, 120] on button "1 Main" at bounding box center [593, 127] width 40 height 14
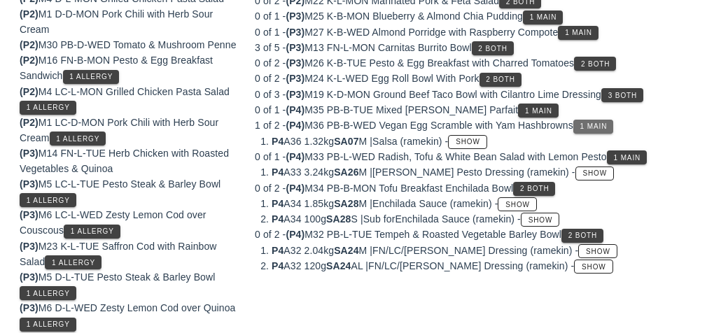
click at [590, 126] on button "1 Main" at bounding box center [593, 127] width 40 height 14
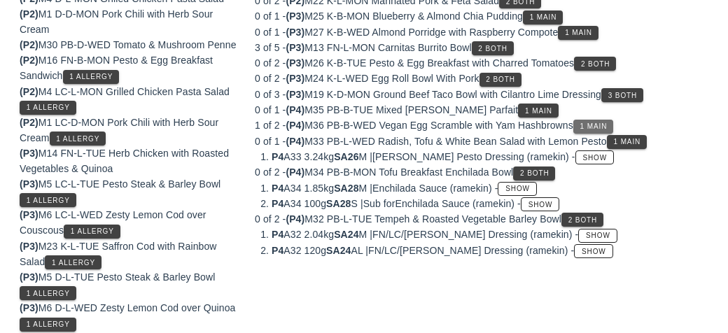
click at [598, 126] on button "1 Main" at bounding box center [593, 127] width 40 height 14
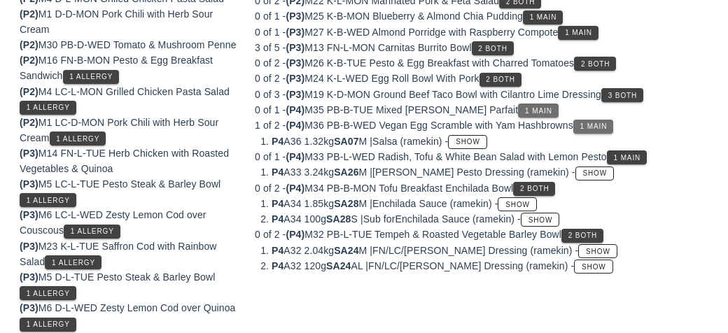
click at [518, 105] on button "1 Main" at bounding box center [538, 111] width 40 height 14
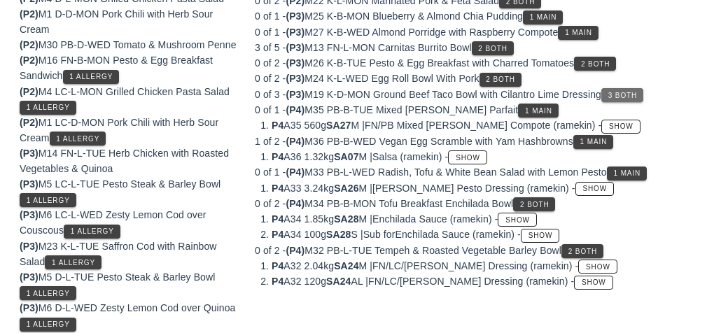
click at [627, 88] on button "3 Both" at bounding box center [622, 95] width 42 height 14
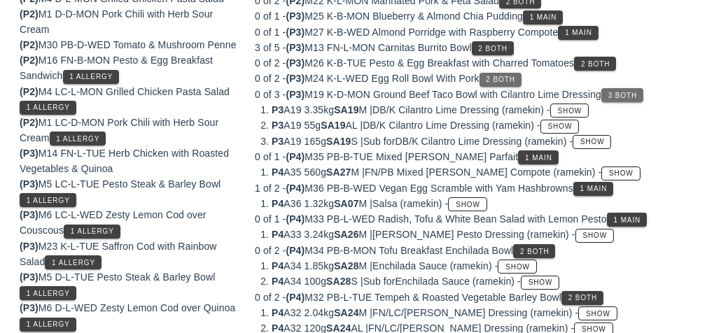
click at [503, 76] on span "2 Both" at bounding box center [499, 80] width 29 height 8
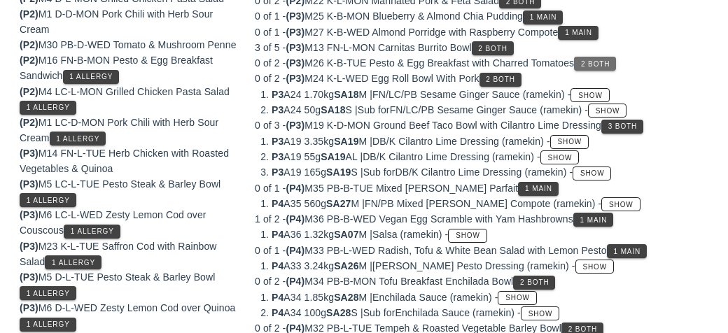
click at [589, 60] on span "2 Both" at bounding box center [594, 64] width 29 height 8
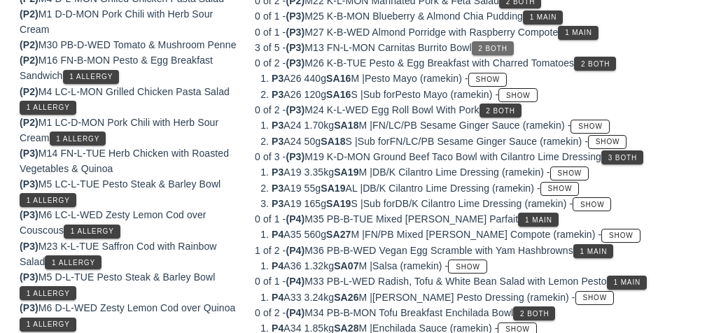
click at [493, 45] on span "2 Both" at bounding box center [491, 49] width 29 height 8
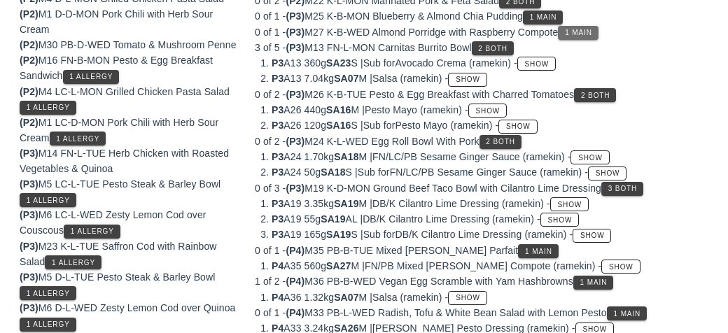
click at [567, 31] on button "1 Main" at bounding box center [578, 33] width 40 height 14
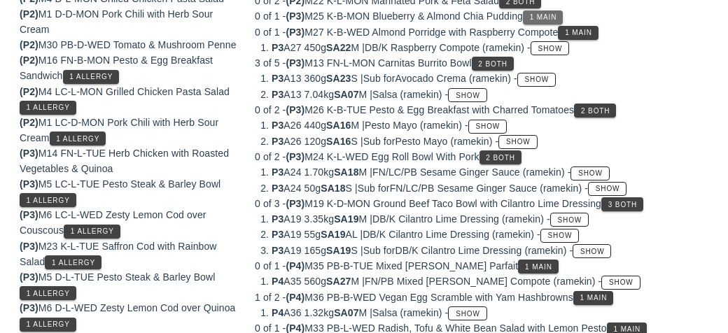
click at [532, 10] on button "1 Main" at bounding box center [543, 17] width 40 height 14
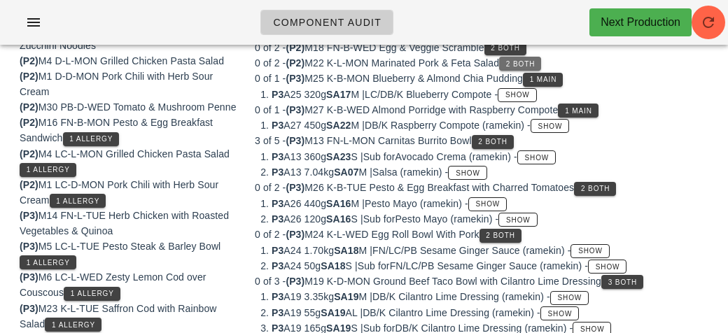
click at [519, 57] on button "2 Both" at bounding box center [520, 64] width 42 height 14
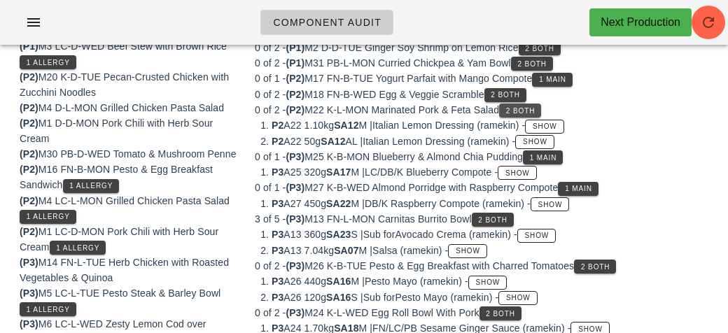
scroll to position [316, 0]
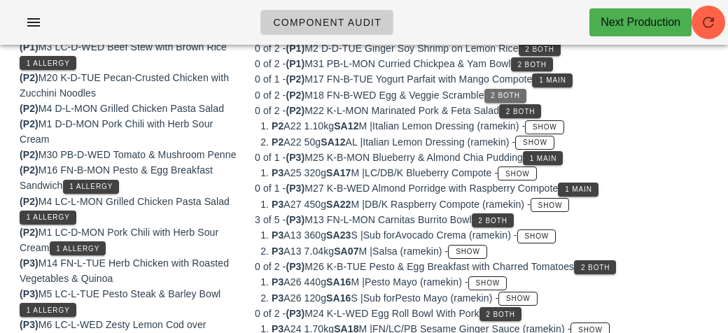
click at [500, 89] on button "2 Both" at bounding box center [505, 96] width 42 height 14
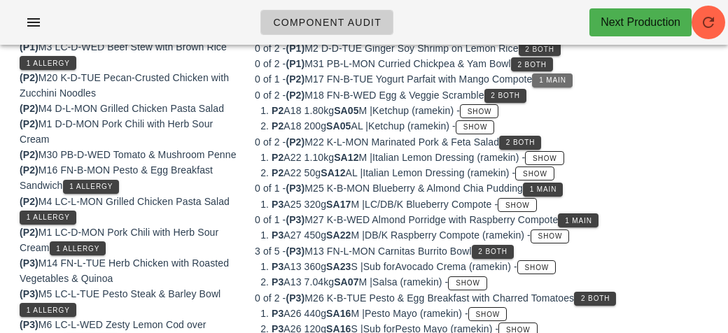
click at [564, 80] on span "1 Main" at bounding box center [552, 80] width 28 height 8
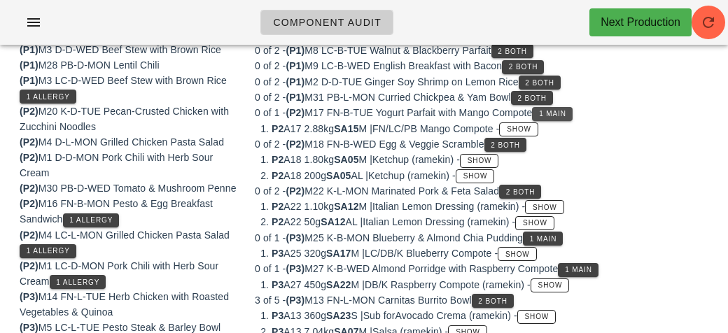
scroll to position [279, 0]
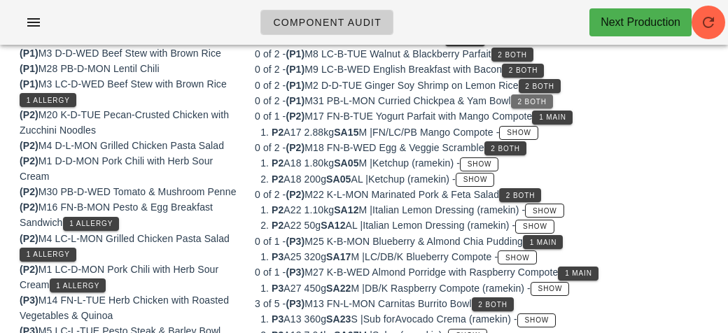
click at [537, 98] on span "2 Both" at bounding box center [531, 102] width 29 height 8
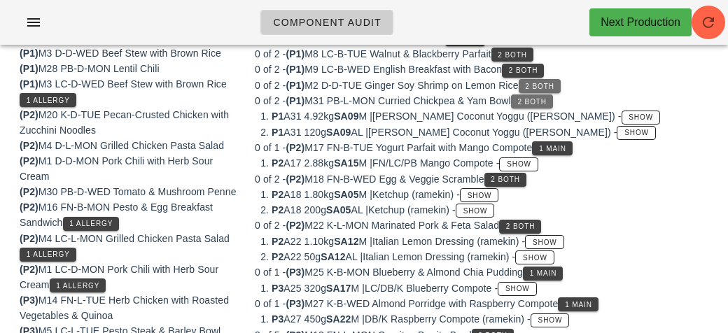
click at [533, 85] on span "2 Both" at bounding box center [538, 87] width 29 height 8
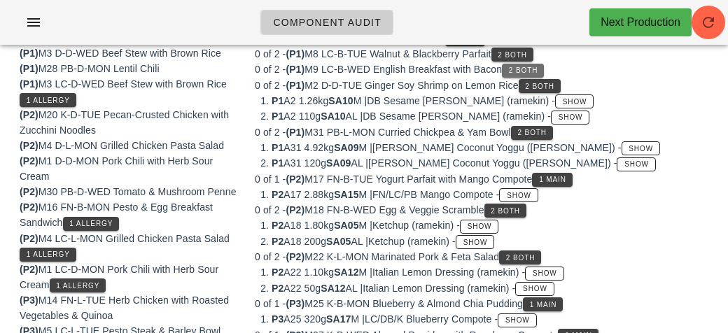
click at [515, 66] on span "2 Both" at bounding box center [522, 70] width 29 height 8
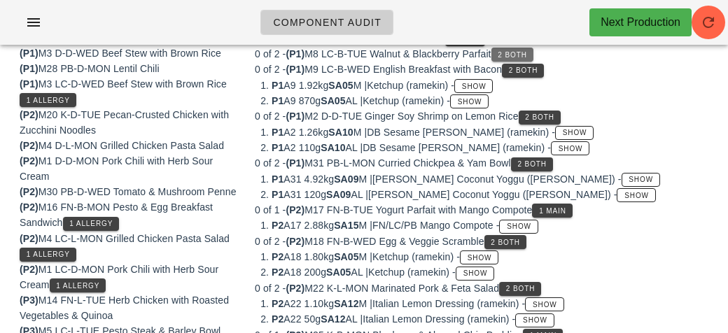
click at [505, 51] on span "2 Both" at bounding box center [511, 55] width 29 height 8
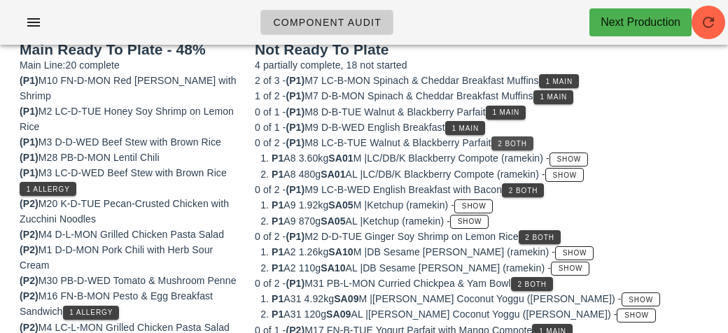
scroll to position [181, 0]
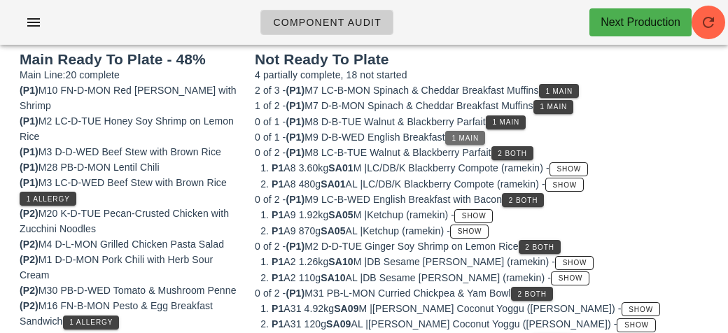
click at [466, 134] on span "1 Main" at bounding box center [465, 138] width 28 height 8
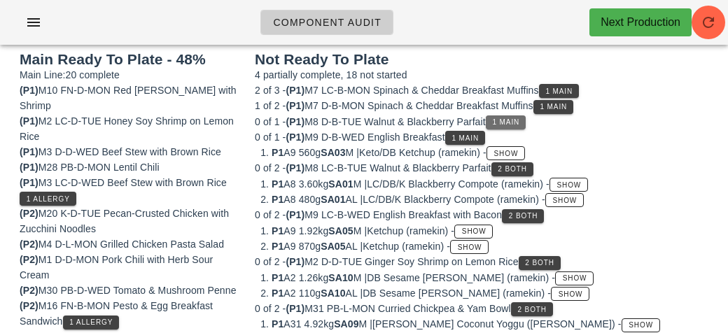
click at [519, 121] on span "1 Main" at bounding box center [506, 122] width 28 height 8
